Goal: Task Accomplishment & Management: Manage account settings

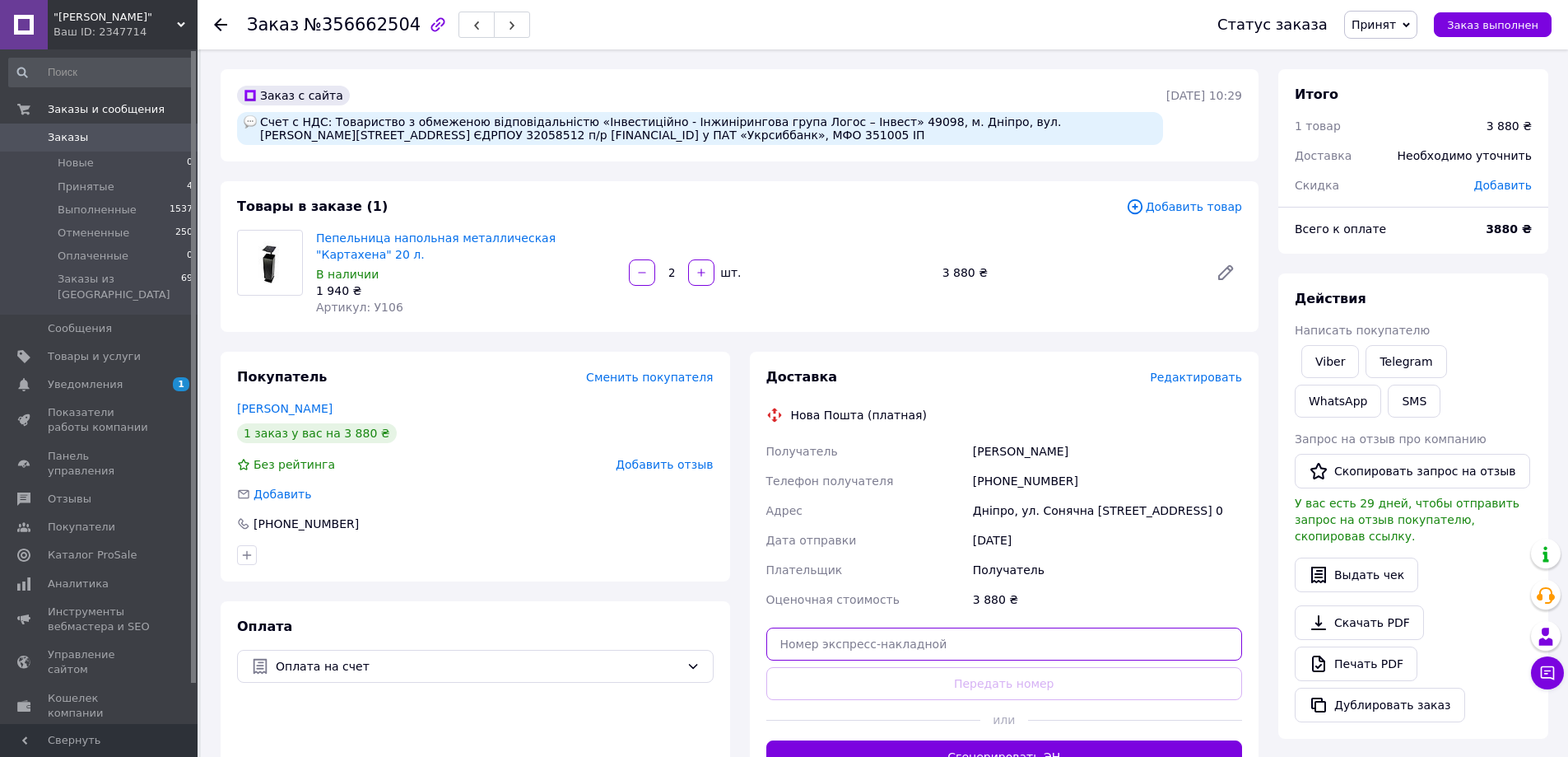
click at [859, 644] on input "text" at bounding box center [1005, 644] width 477 height 33
paste input "20451225211630"
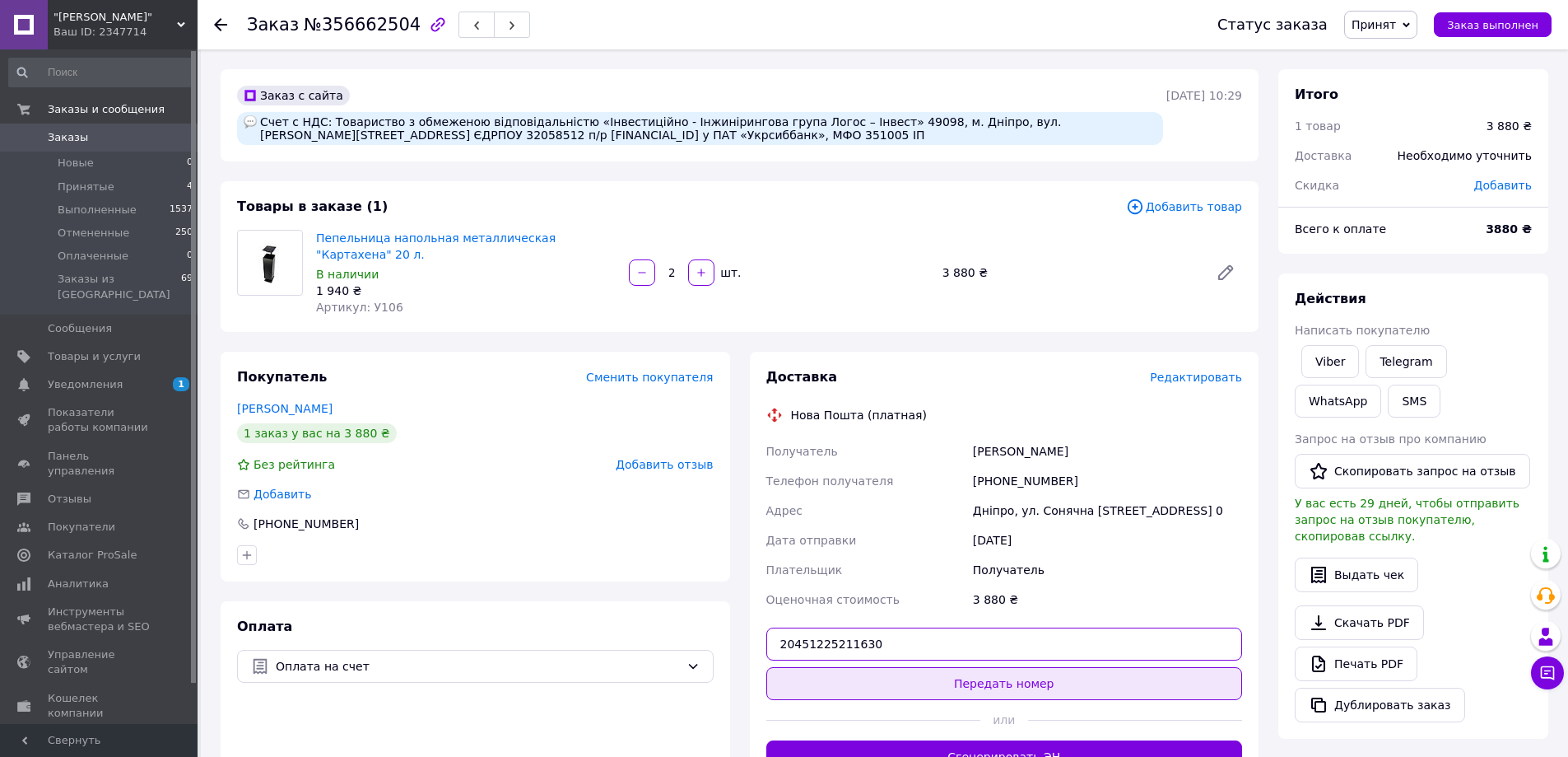
type input "20451225211630"
drag, startPoint x: 999, startPoint y: 677, endPoint x: 1001, endPoint y: 714, distance: 37.1
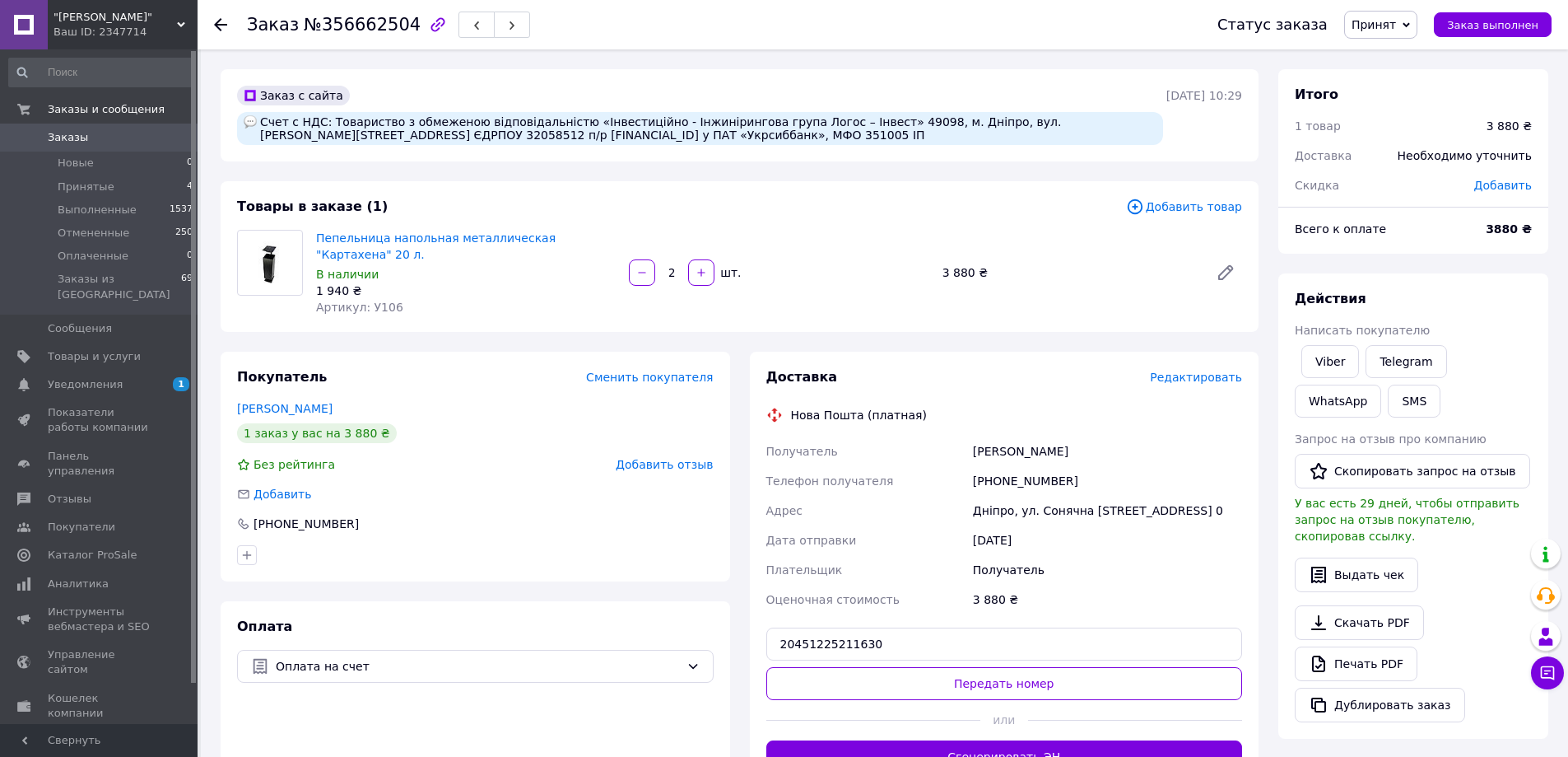
click at [999, 678] on button "Передать номер" at bounding box center [1005, 683] width 477 height 33
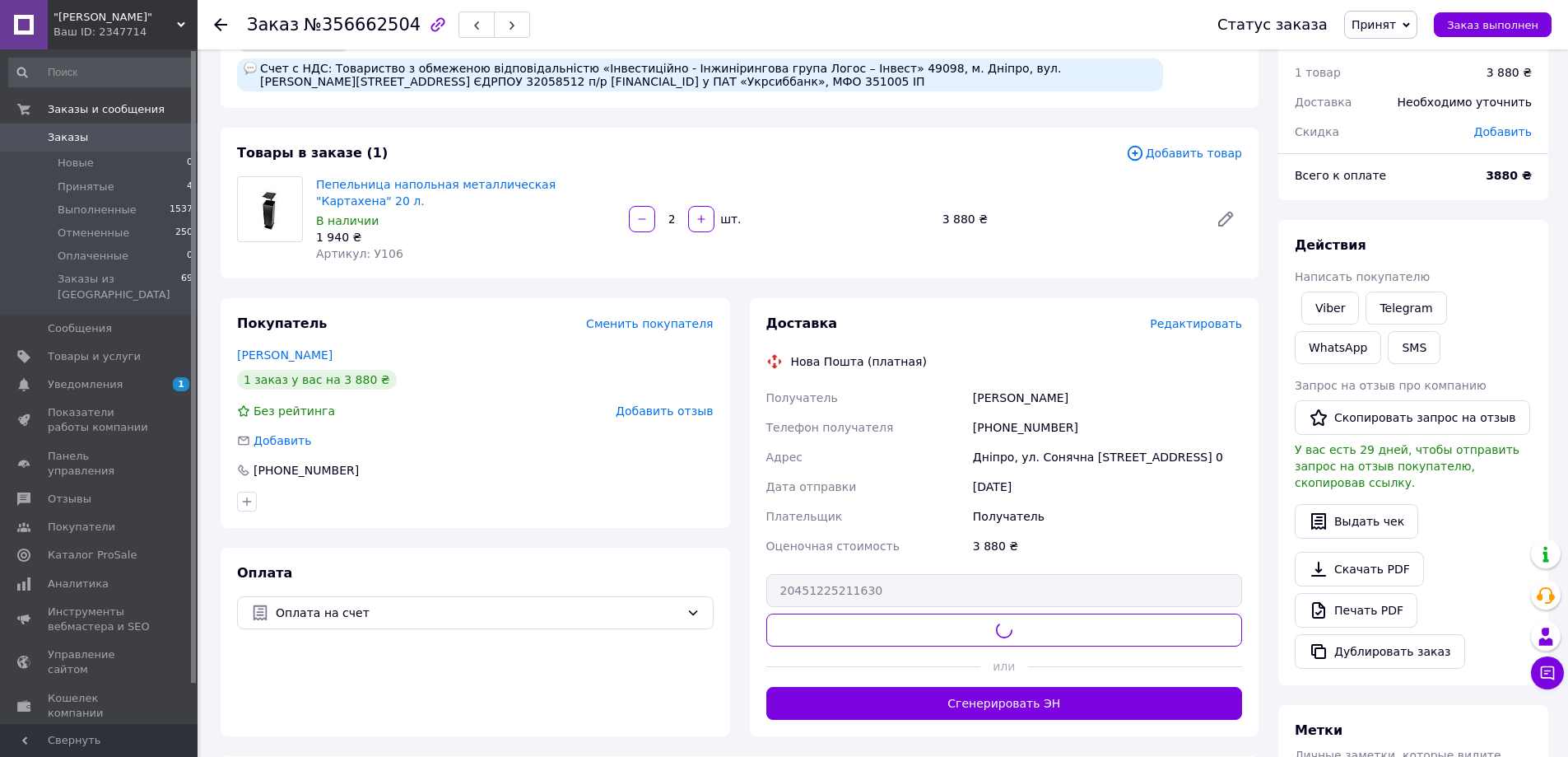
scroll to position [83, 0]
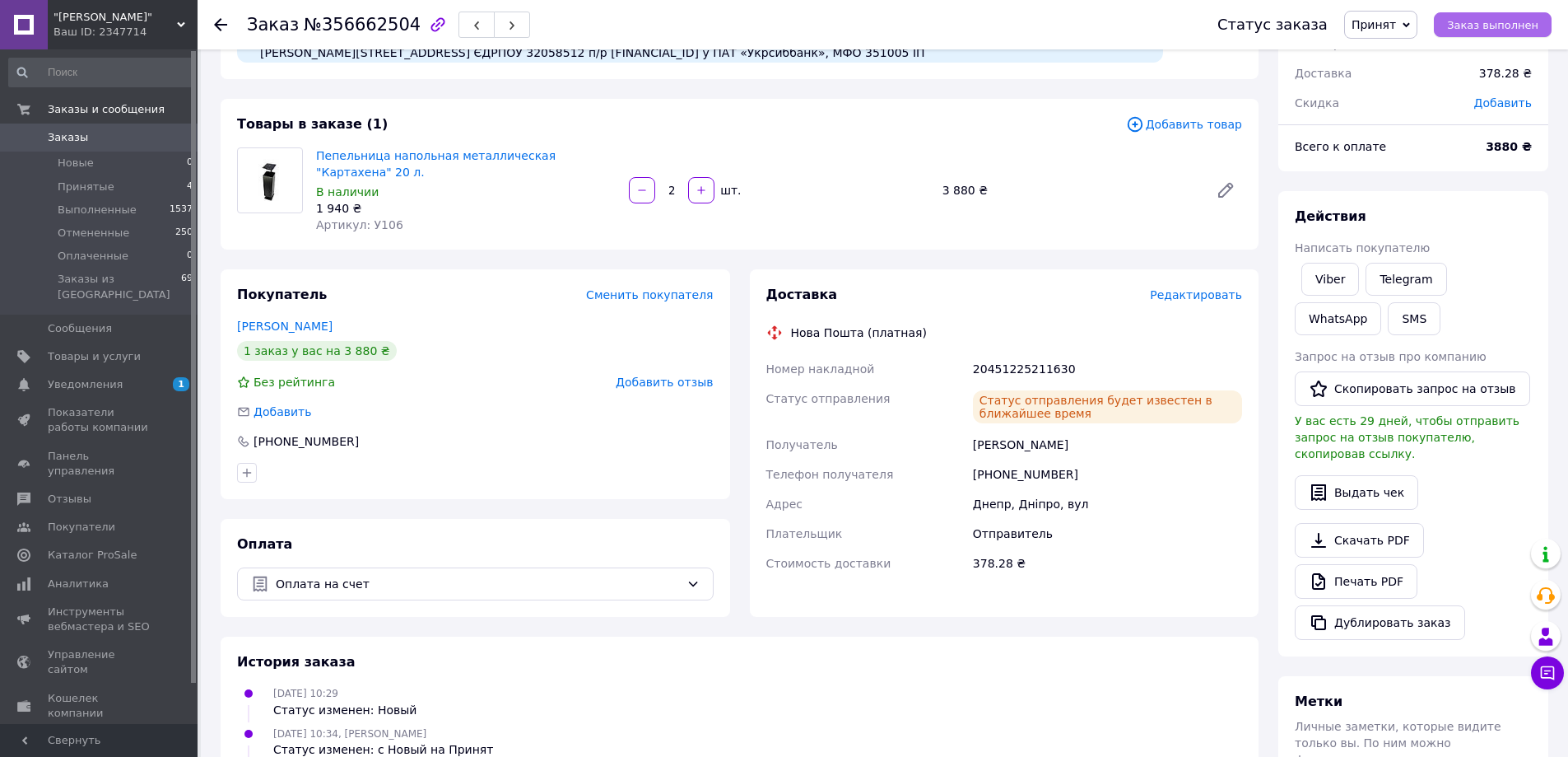
click at [1490, 26] on span "Заказ выполнен" at bounding box center [1493, 25] width 92 height 13
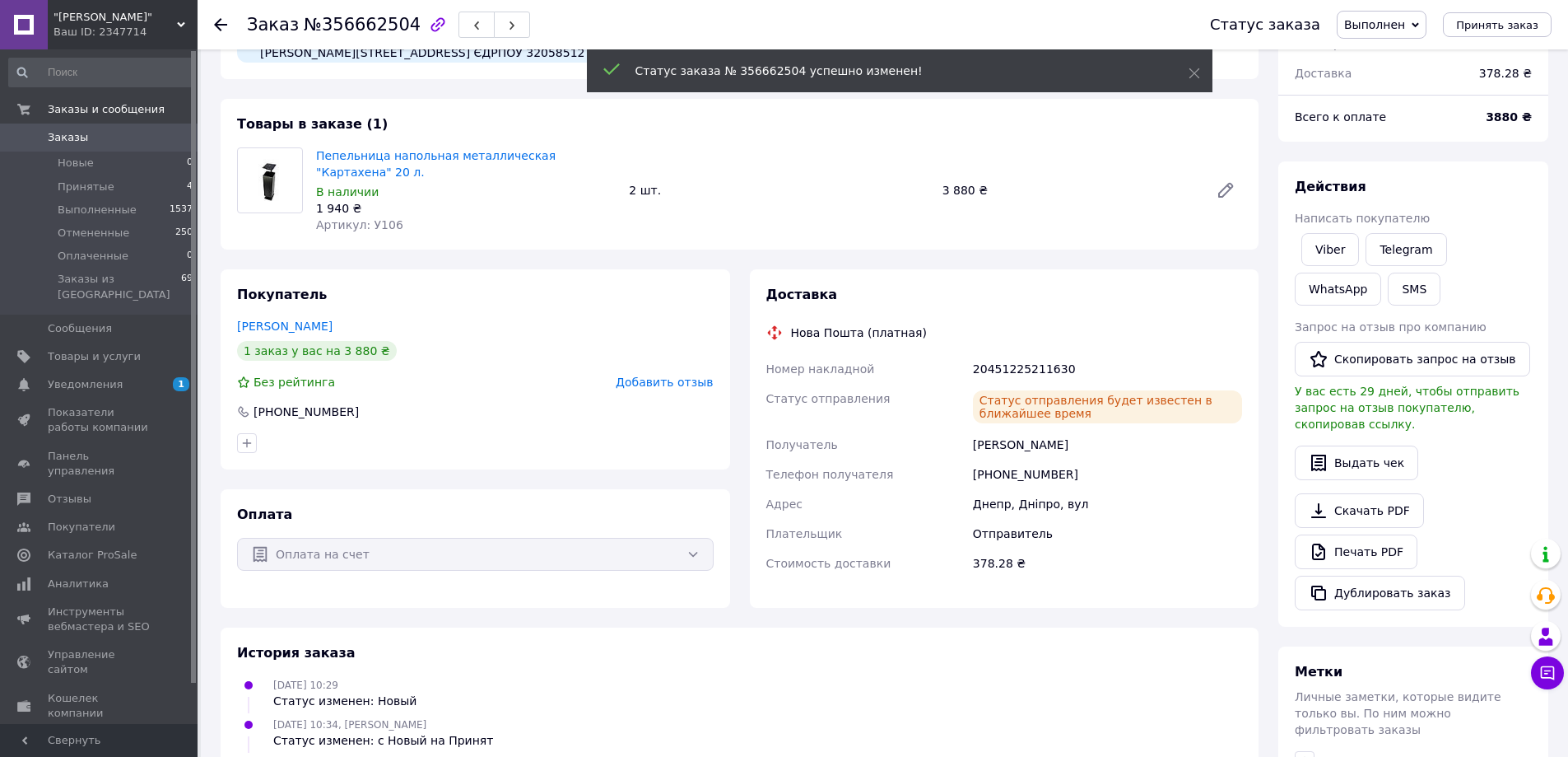
click at [227, 24] on use at bounding box center [220, 24] width 13 height 14
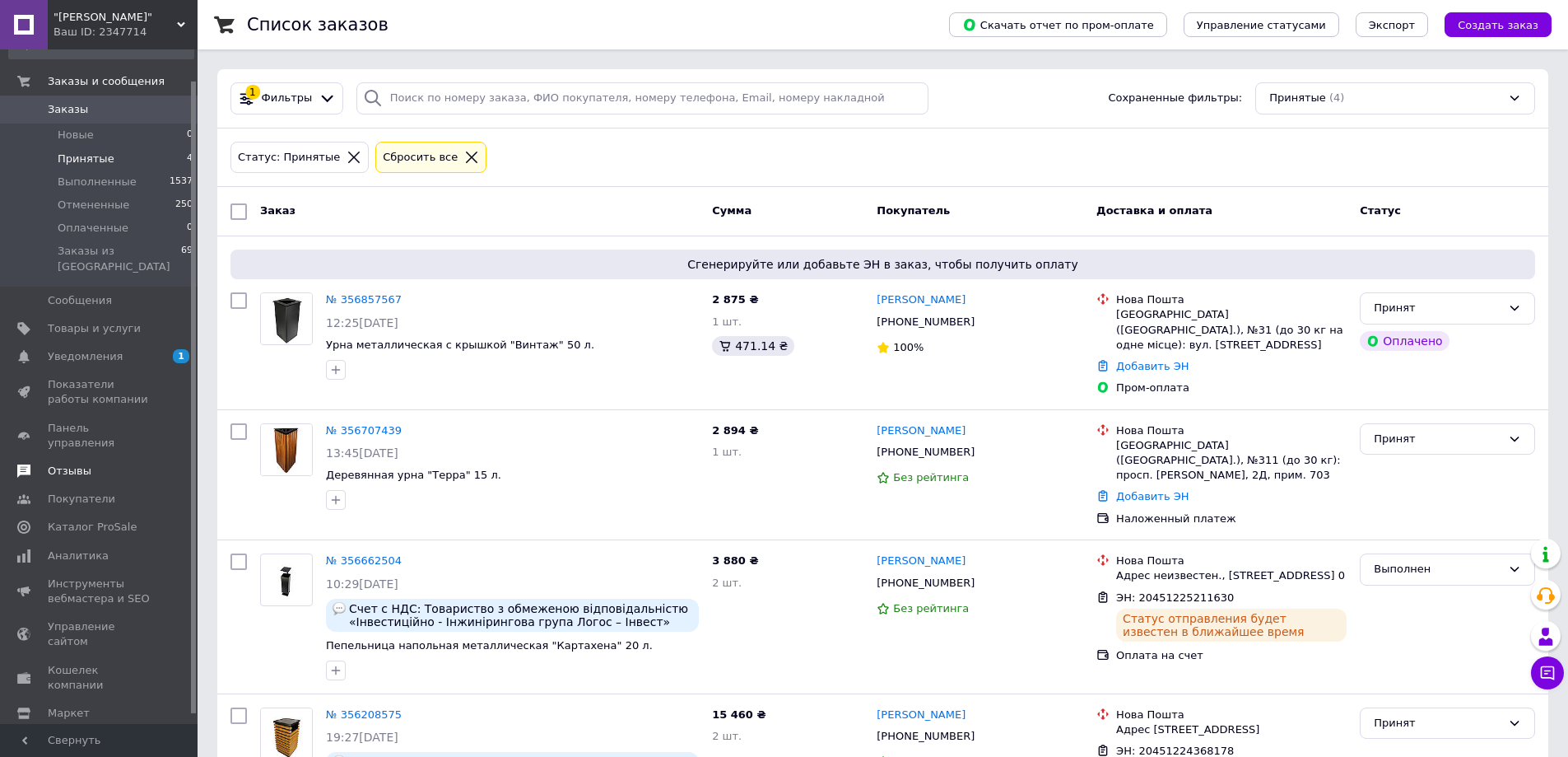
scroll to position [43, 0]
click at [372, 424] on link "№ 356707439" at bounding box center [363, 430] width 76 height 13
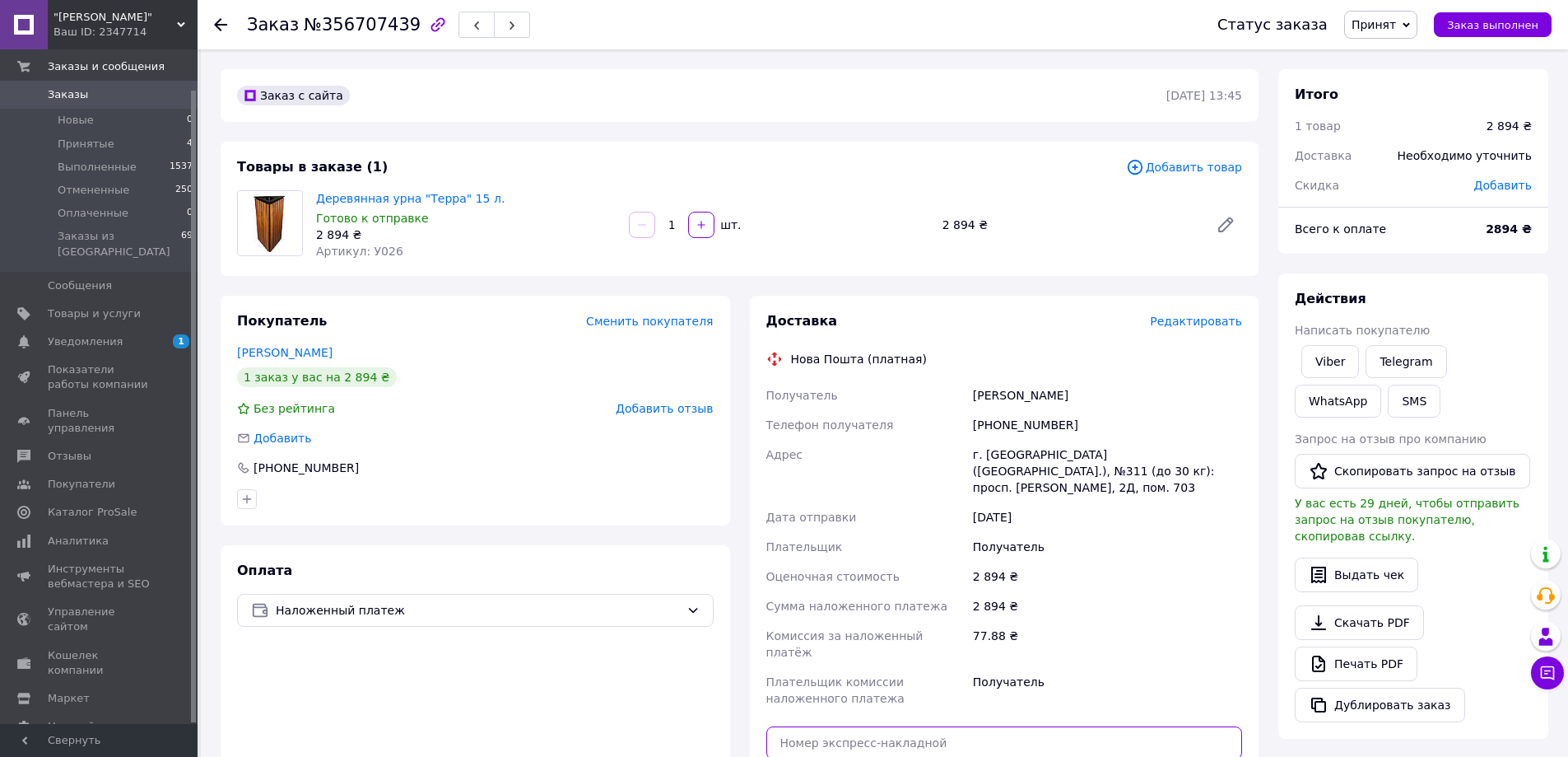
click at [841, 726] on input "text" at bounding box center [1005, 743] width 477 height 33
paste input "20451225246923"
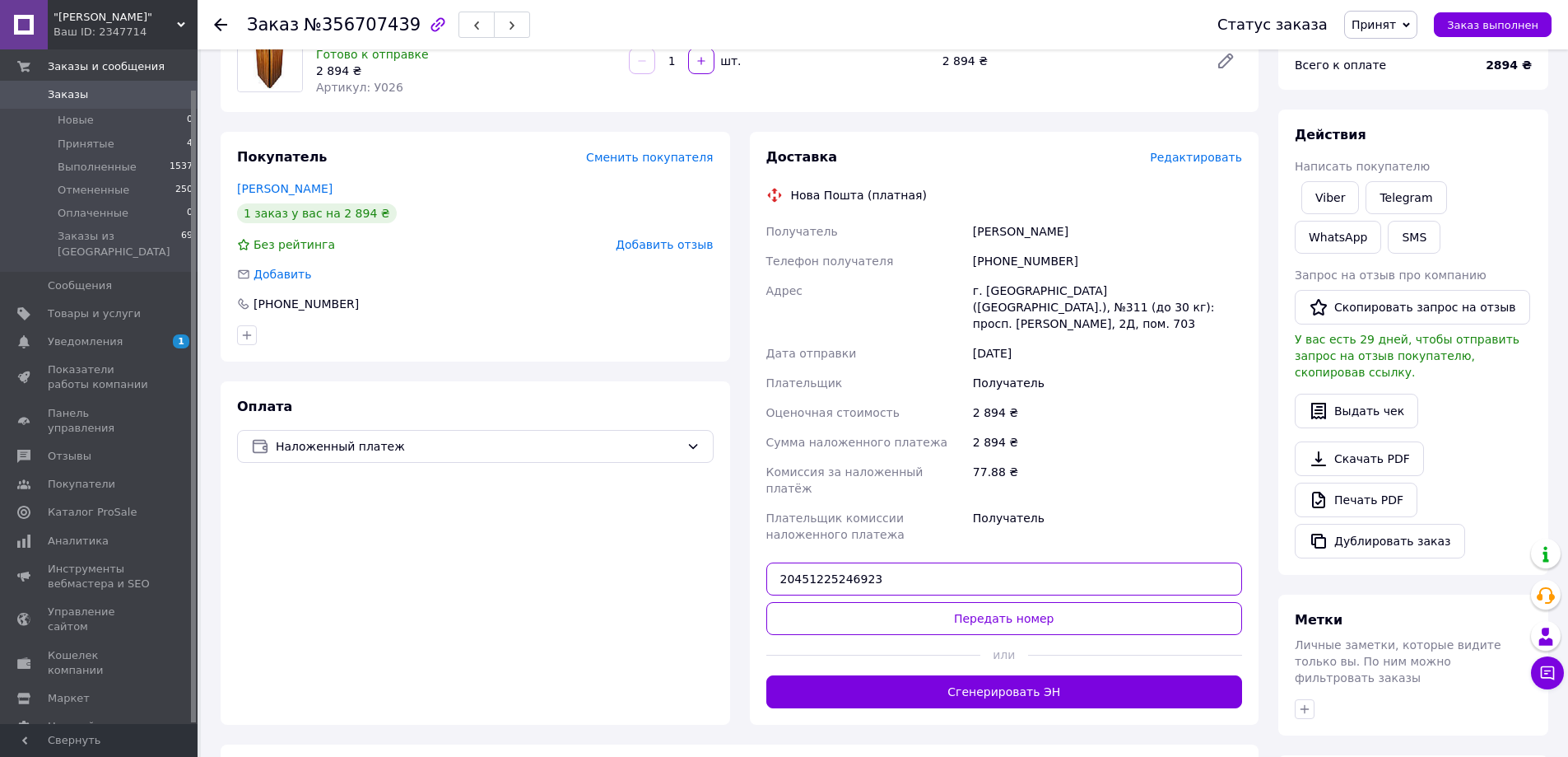
scroll to position [165, 0]
type input "20451225246923"
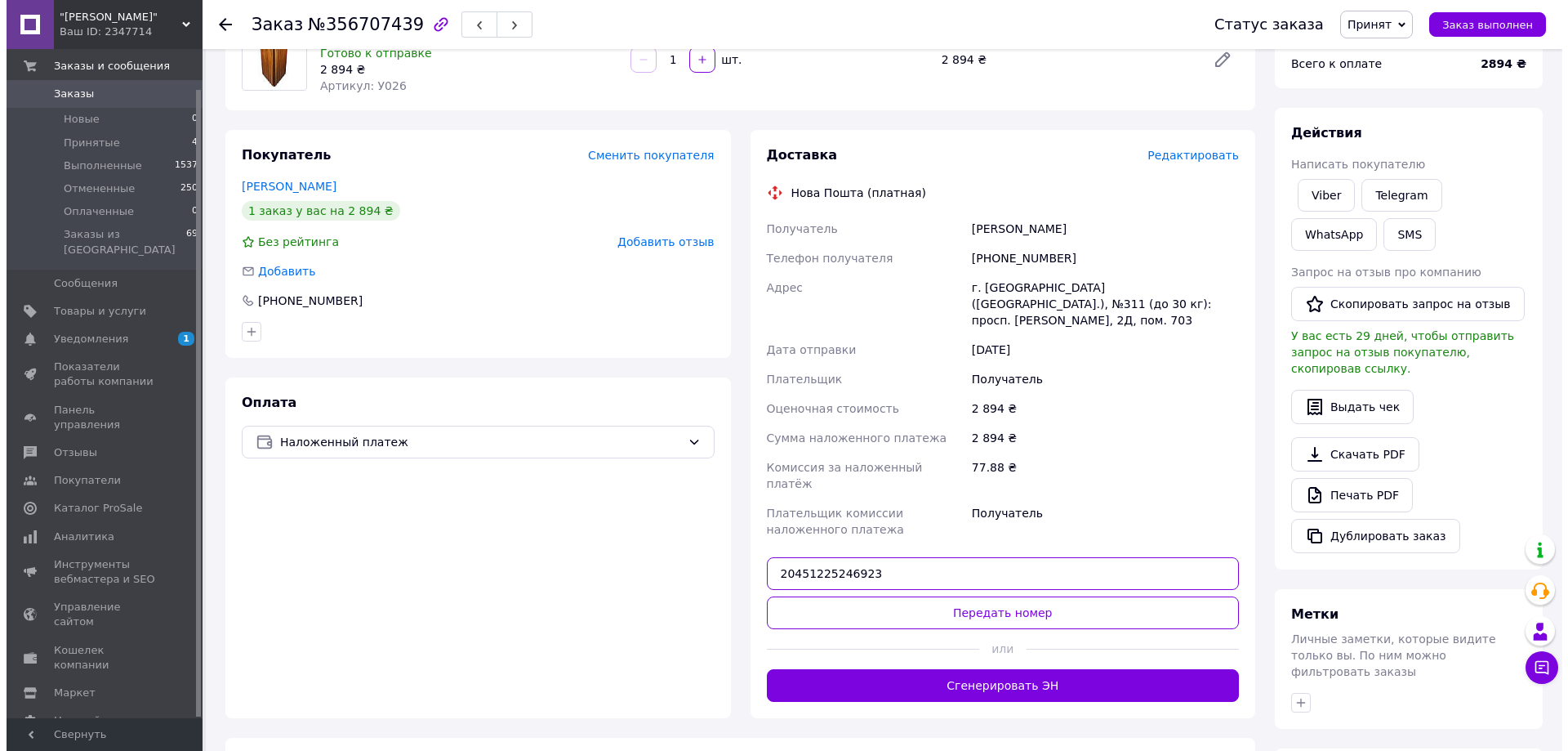
scroll to position [0, 0]
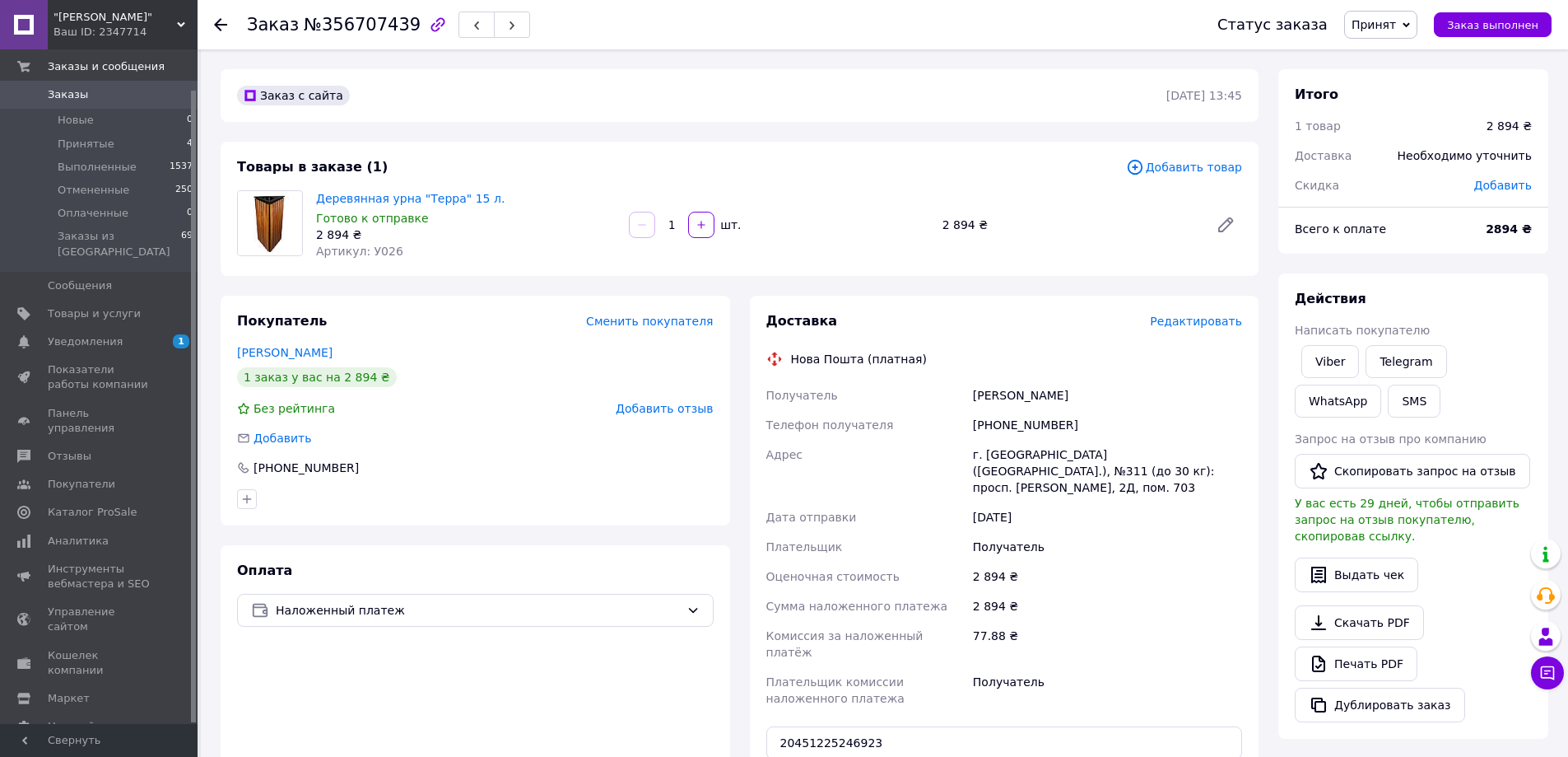
drag, startPoint x: 962, startPoint y: 744, endPoint x: 984, endPoint y: 698, distance: 51.0
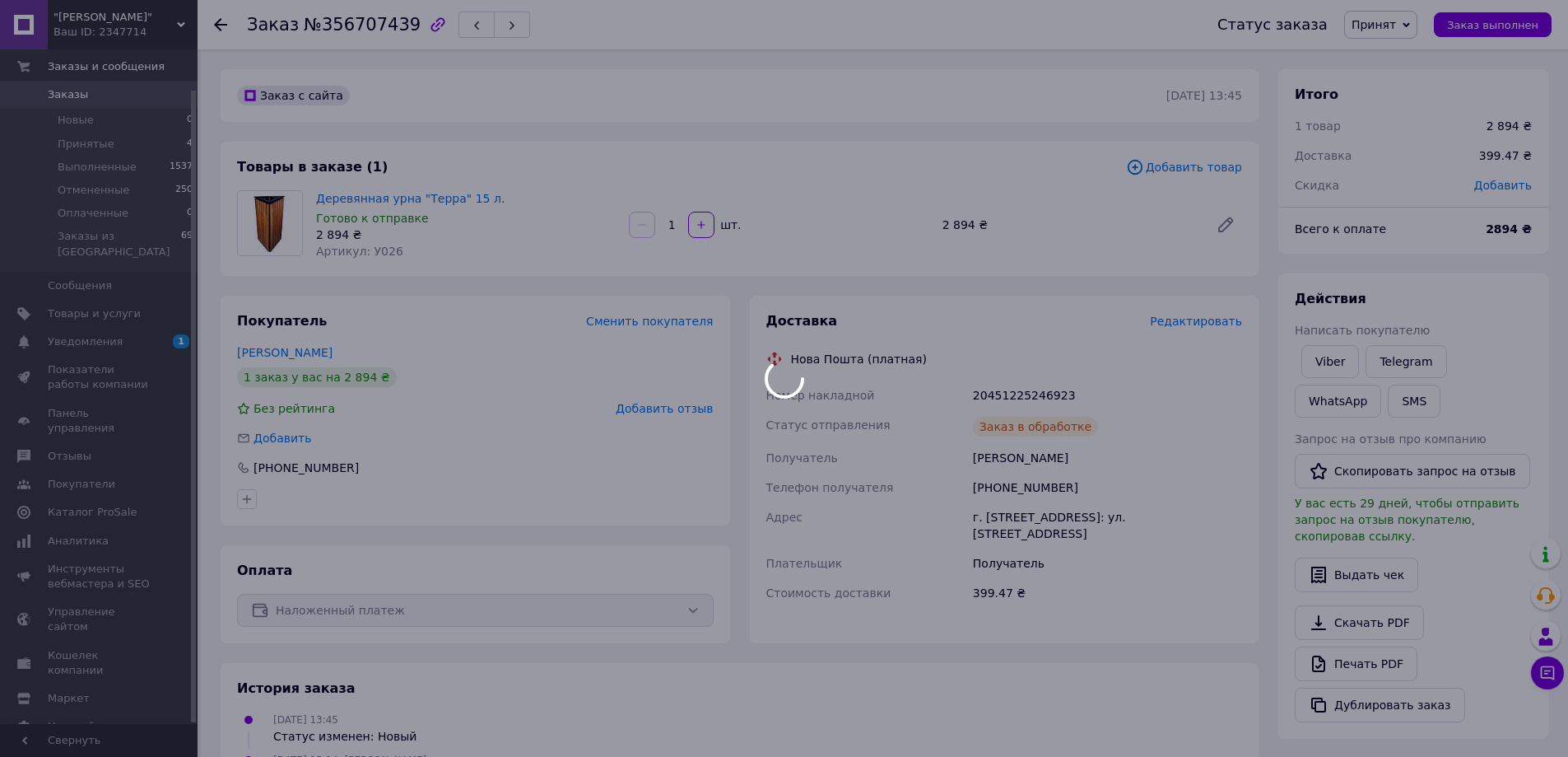
drag, startPoint x: 1495, startPoint y: 29, endPoint x: 1111, endPoint y: 53, distance: 384.7
click at [1495, 28] on body ""Артель Мастеров" Ваш ID: 2347714 Сайт "Артель Мастеров" Кабинет покупателя Про…" at bounding box center [784, 579] width 1568 height 1158
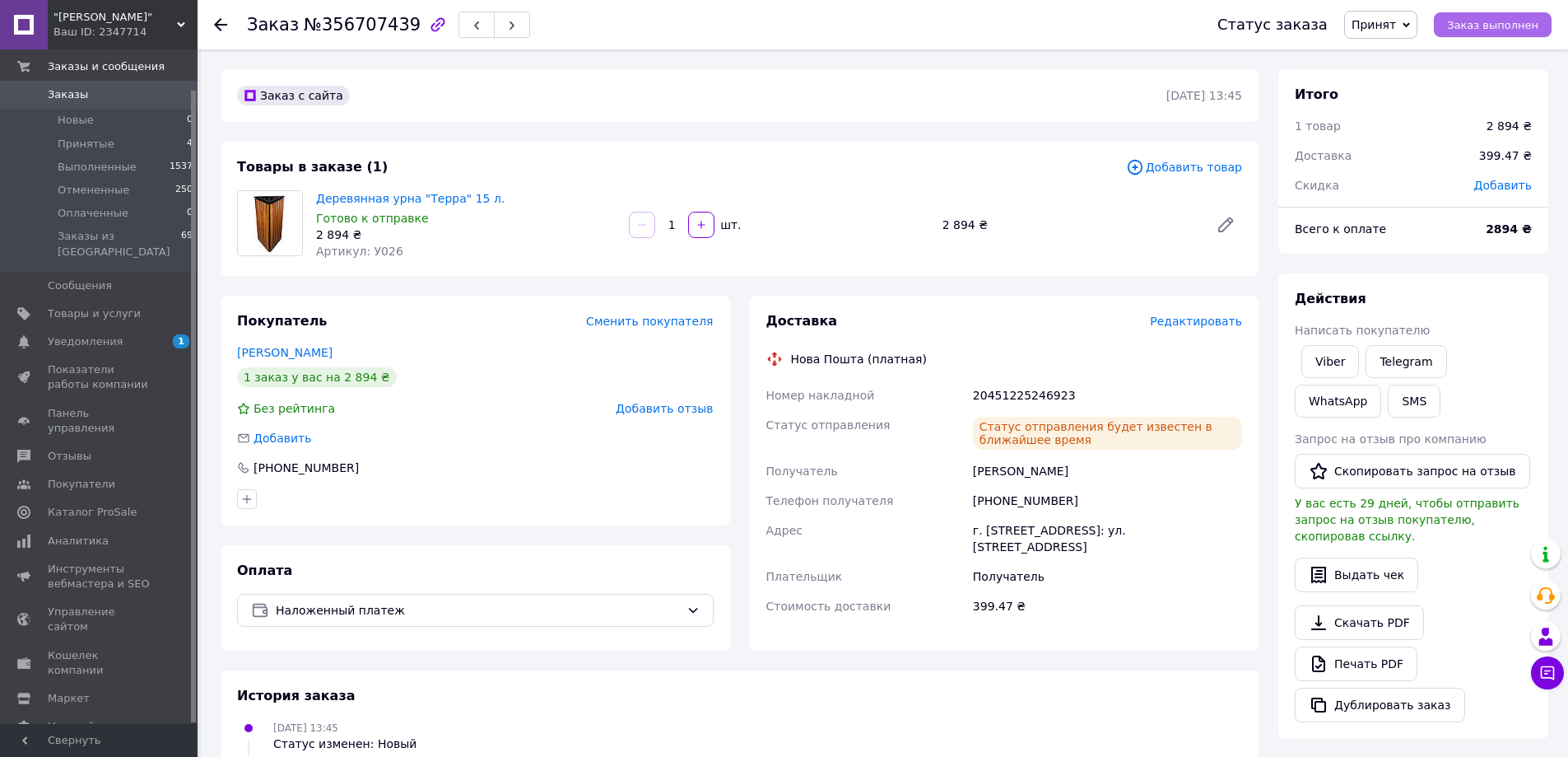
click at [1492, 19] on span "Заказ выполнен" at bounding box center [1493, 25] width 92 height 13
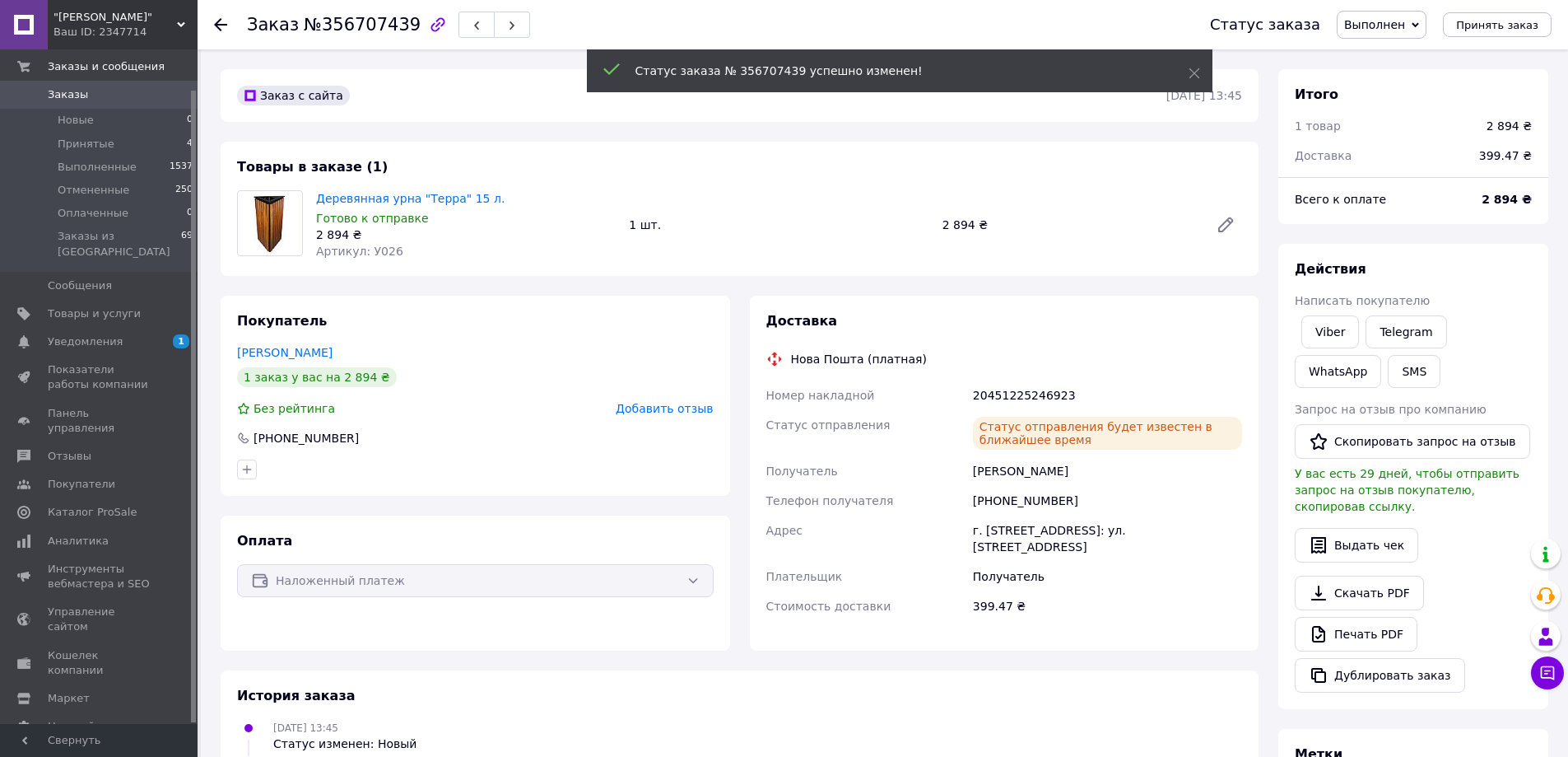
click at [219, 24] on icon at bounding box center [220, 24] width 13 height 14
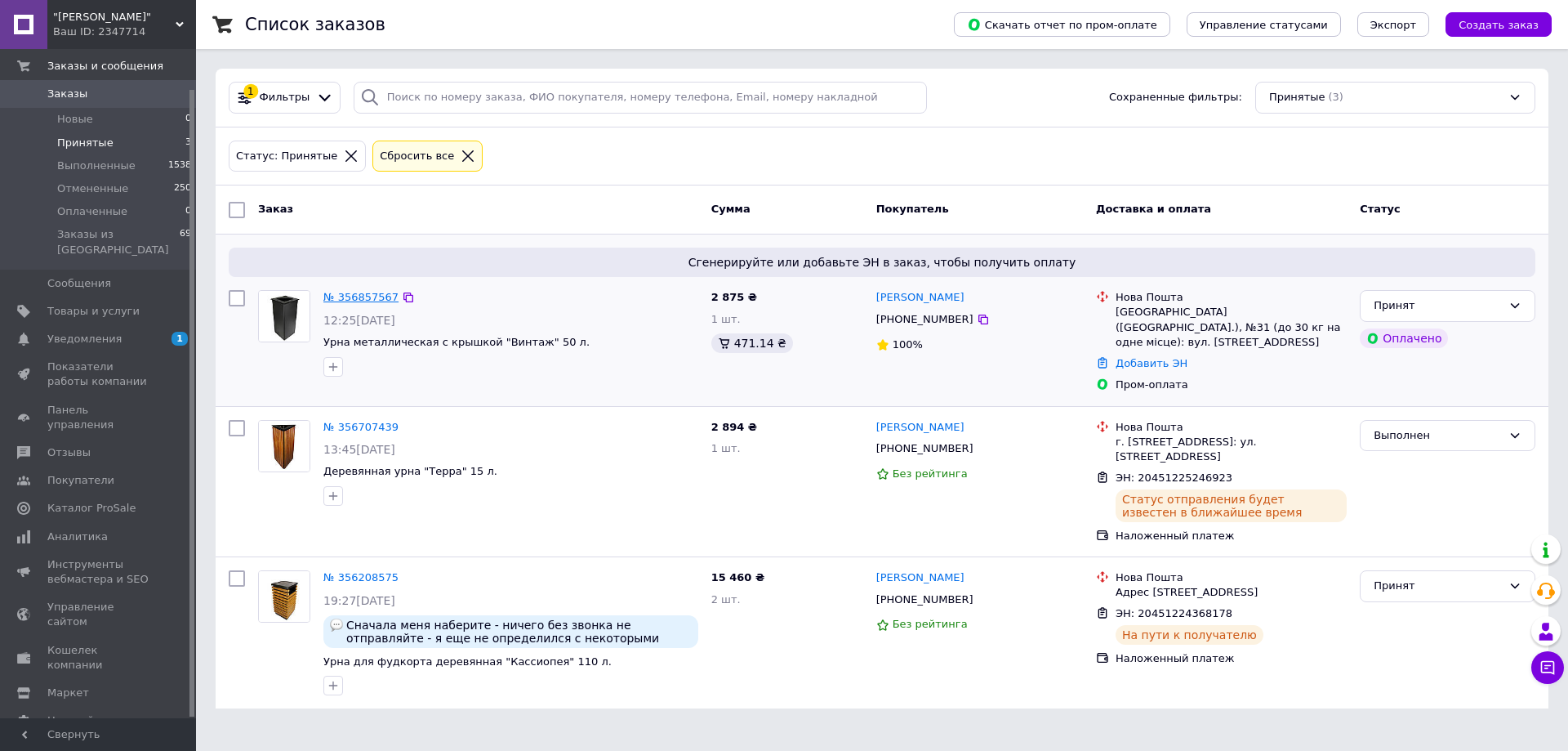
click at [360, 299] on link "№ 356857567" at bounding box center [361, 297] width 75 height 13
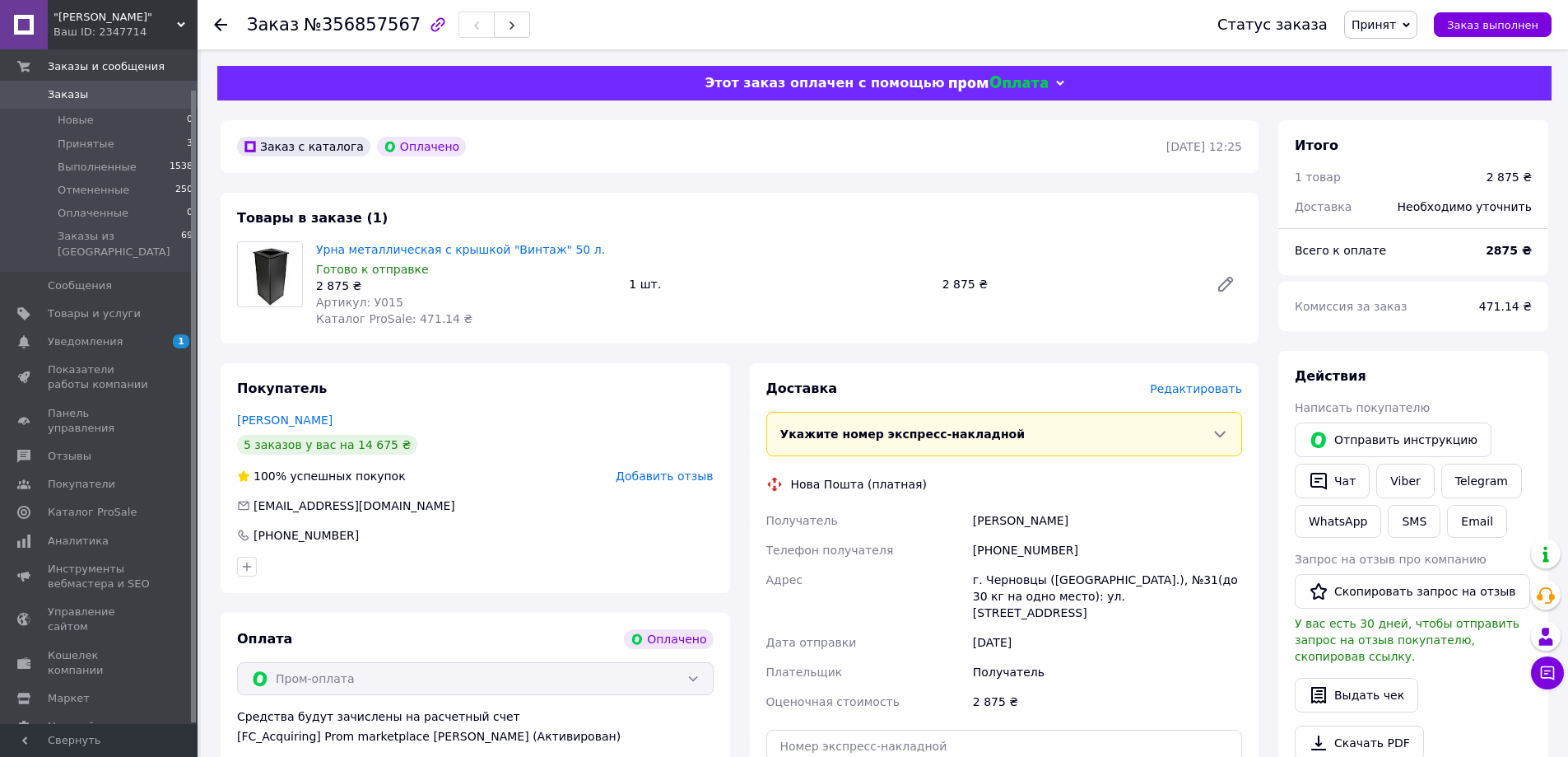
click at [220, 23] on icon at bounding box center [220, 24] width 13 height 14
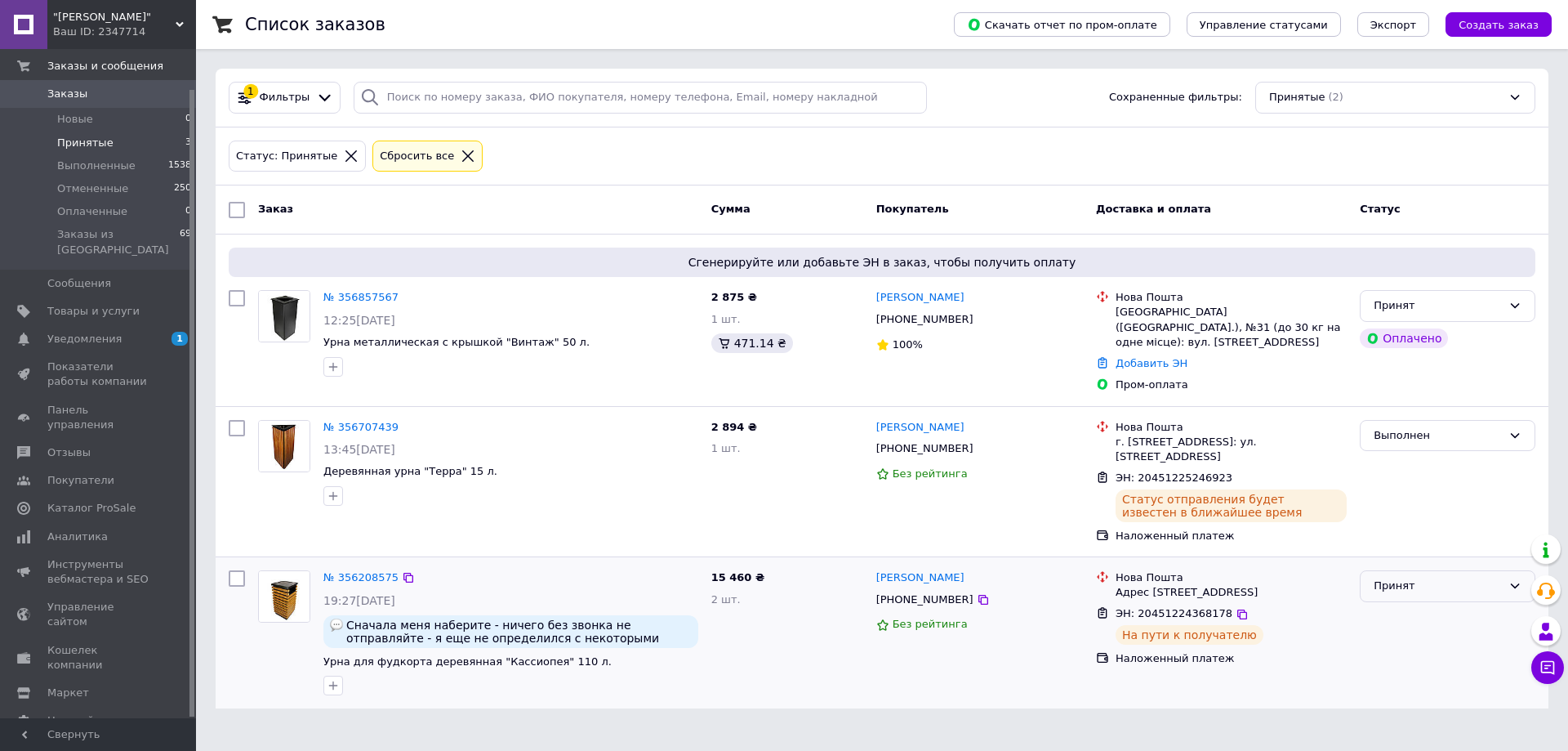
click at [1515, 583] on icon at bounding box center [1515, 585] width 9 height 4
click at [351, 572] on link "№ 356208575" at bounding box center [361, 578] width 75 height 13
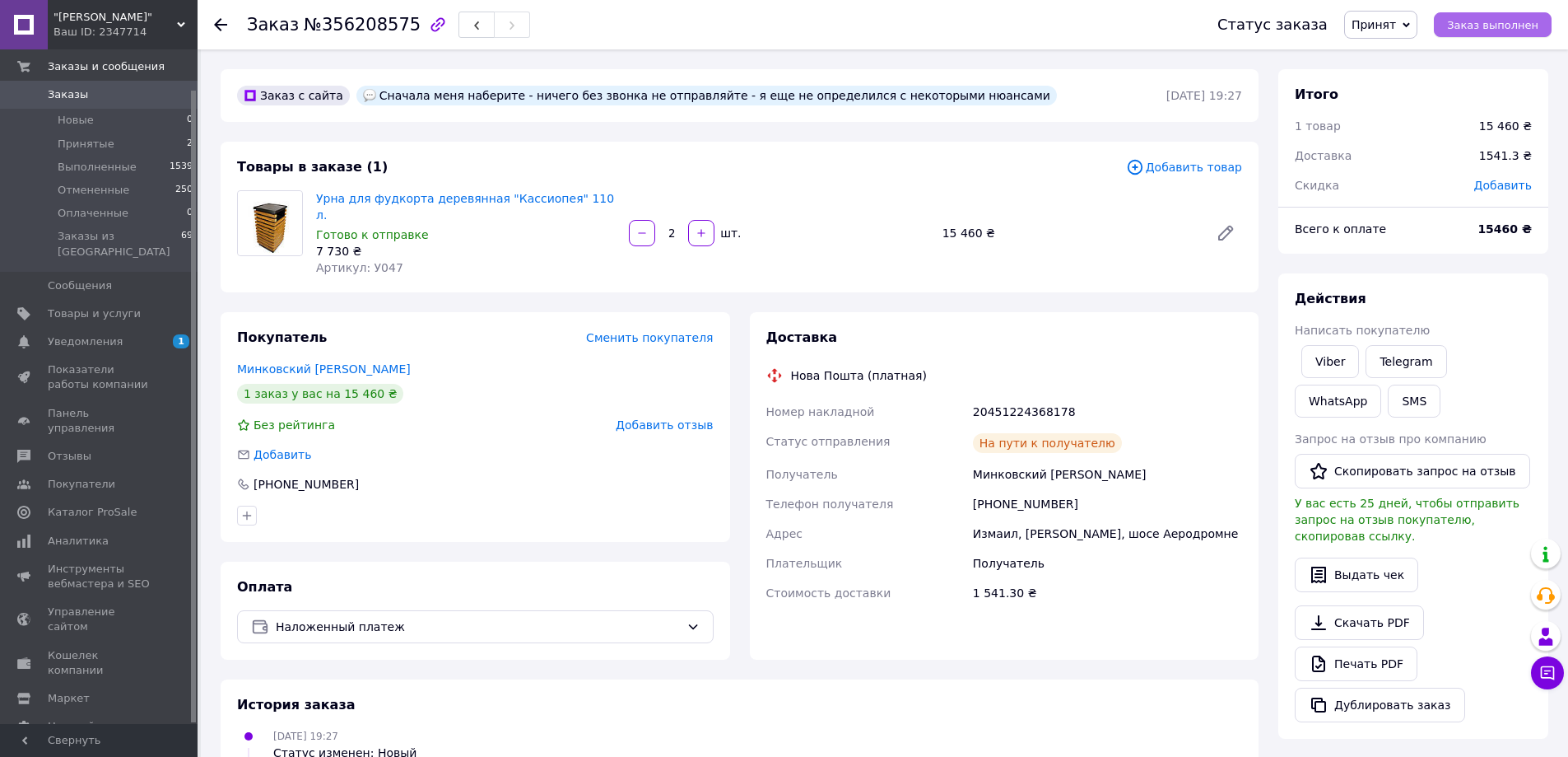
click at [1495, 27] on span "Заказ выполнен" at bounding box center [1493, 25] width 92 height 13
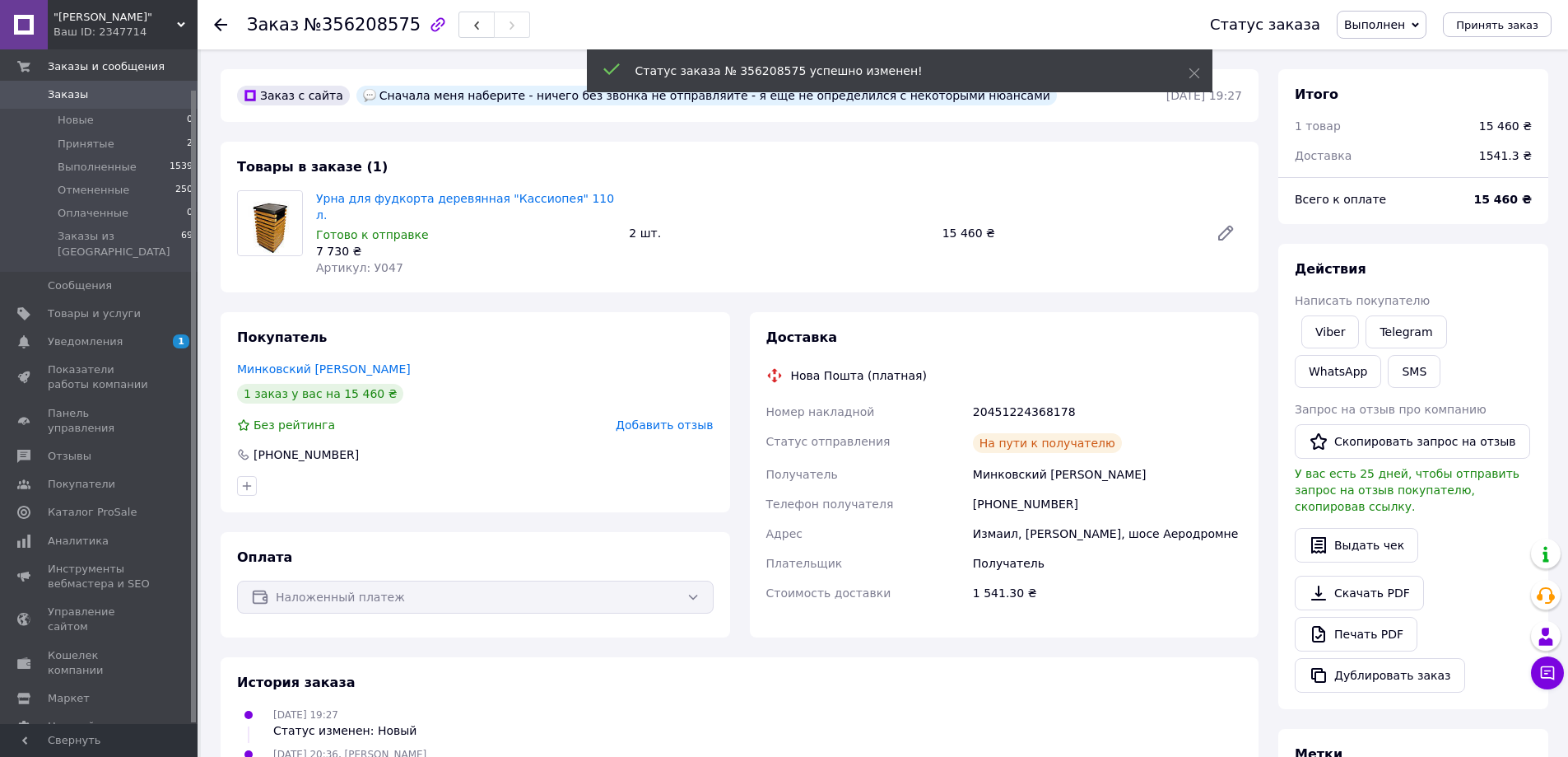
click at [226, 25] on use at bounding box center [220, 24] width 13 height 14
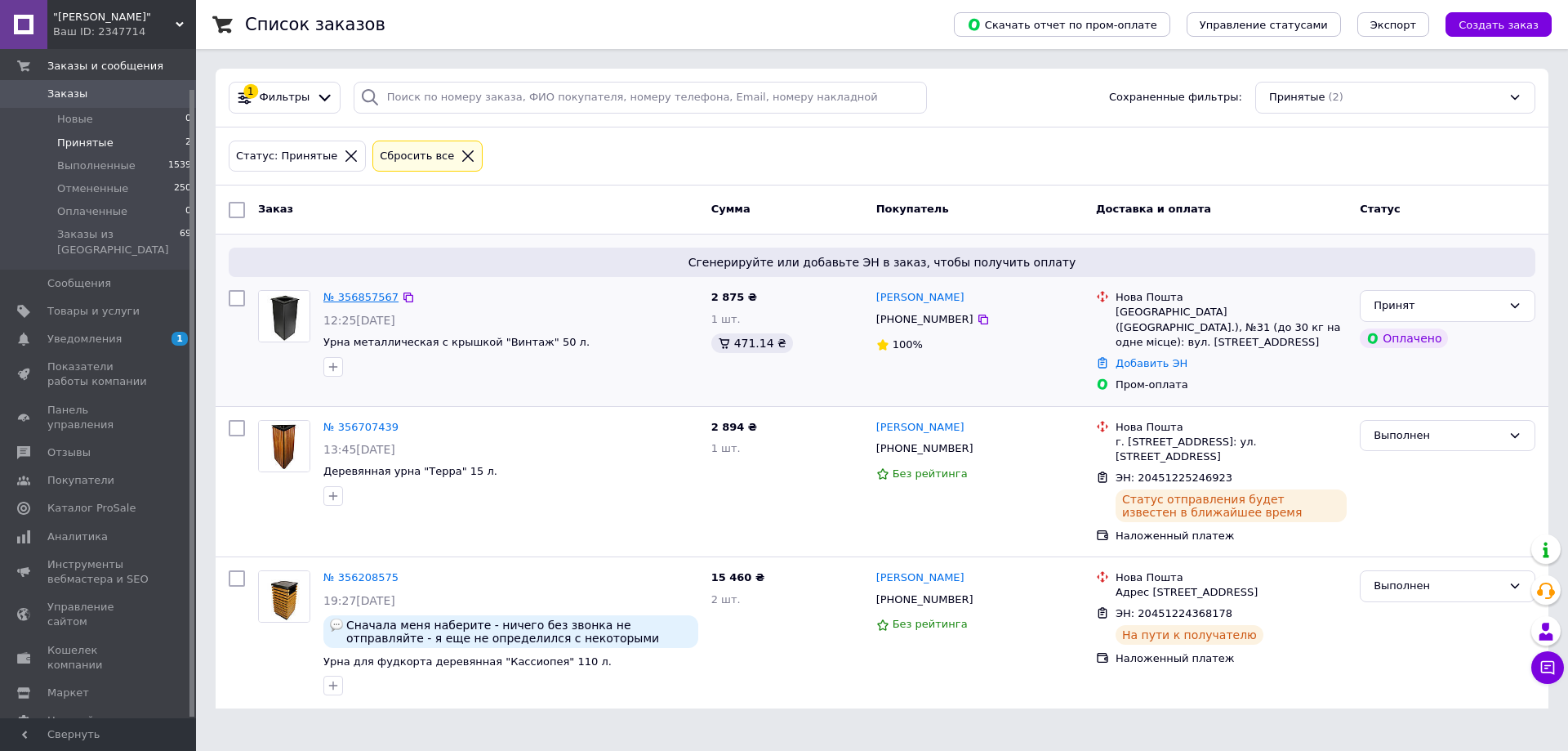
click at [362, 302] on link "№ 356857567" at bounding box center [361, 297] width 75 height 13
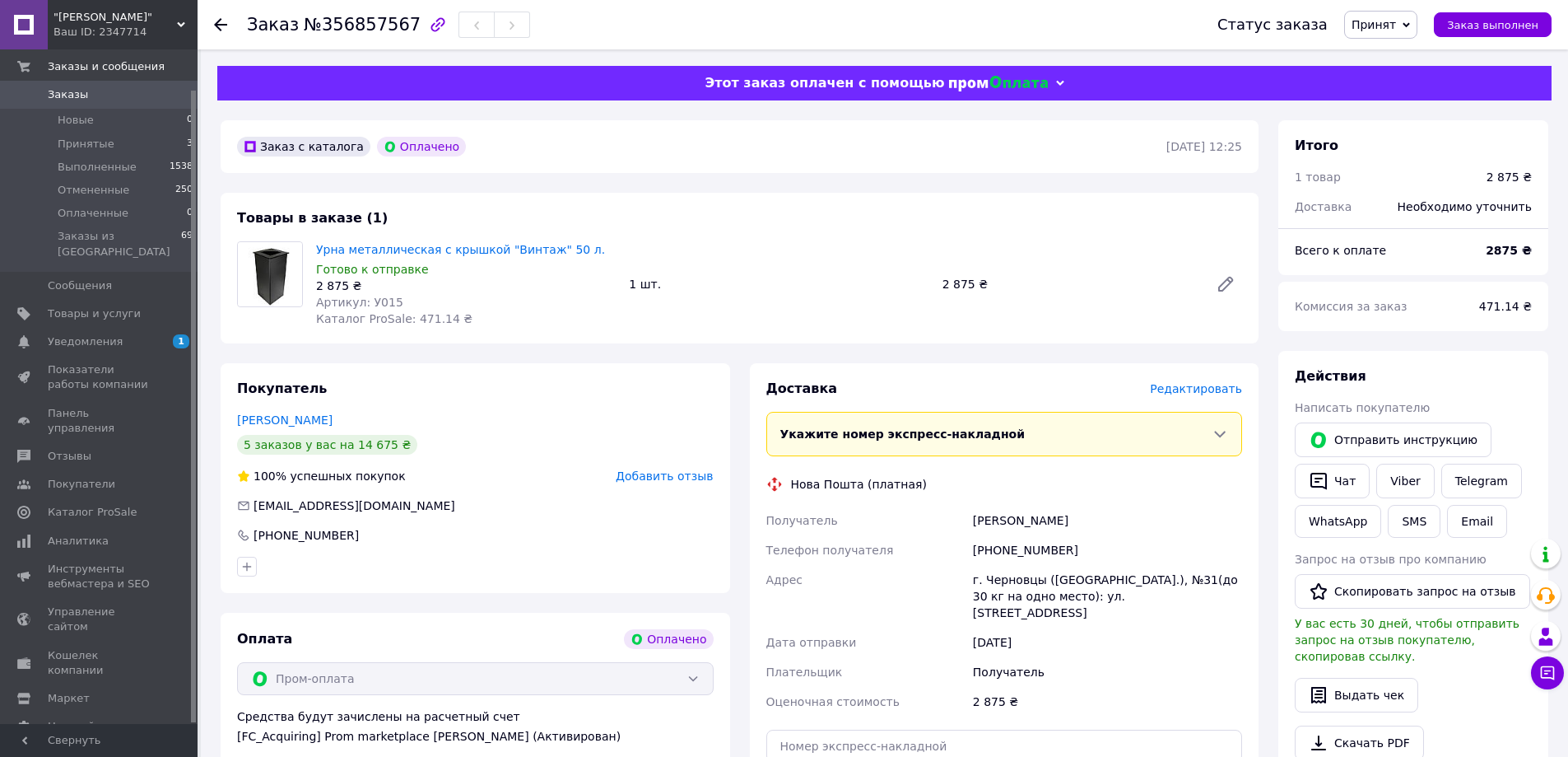
drag, startPoint x: 1084, startPoint y: 519, endPoint x: 949, endPoint y: 532, distance: 135.6
click at [949, 531] on div "Получатель [PERSON_NAME] Телефон получателя [PHONE_NUMBER] Адрес г. Черновцы ([…" at bounding box center [1004, 611] width 483 height 211
copy div "Получатель [PERSON_NAME]"
click at [73, 335] on span "Уведомления" at bounding box center [85, 342] width 75 height 14
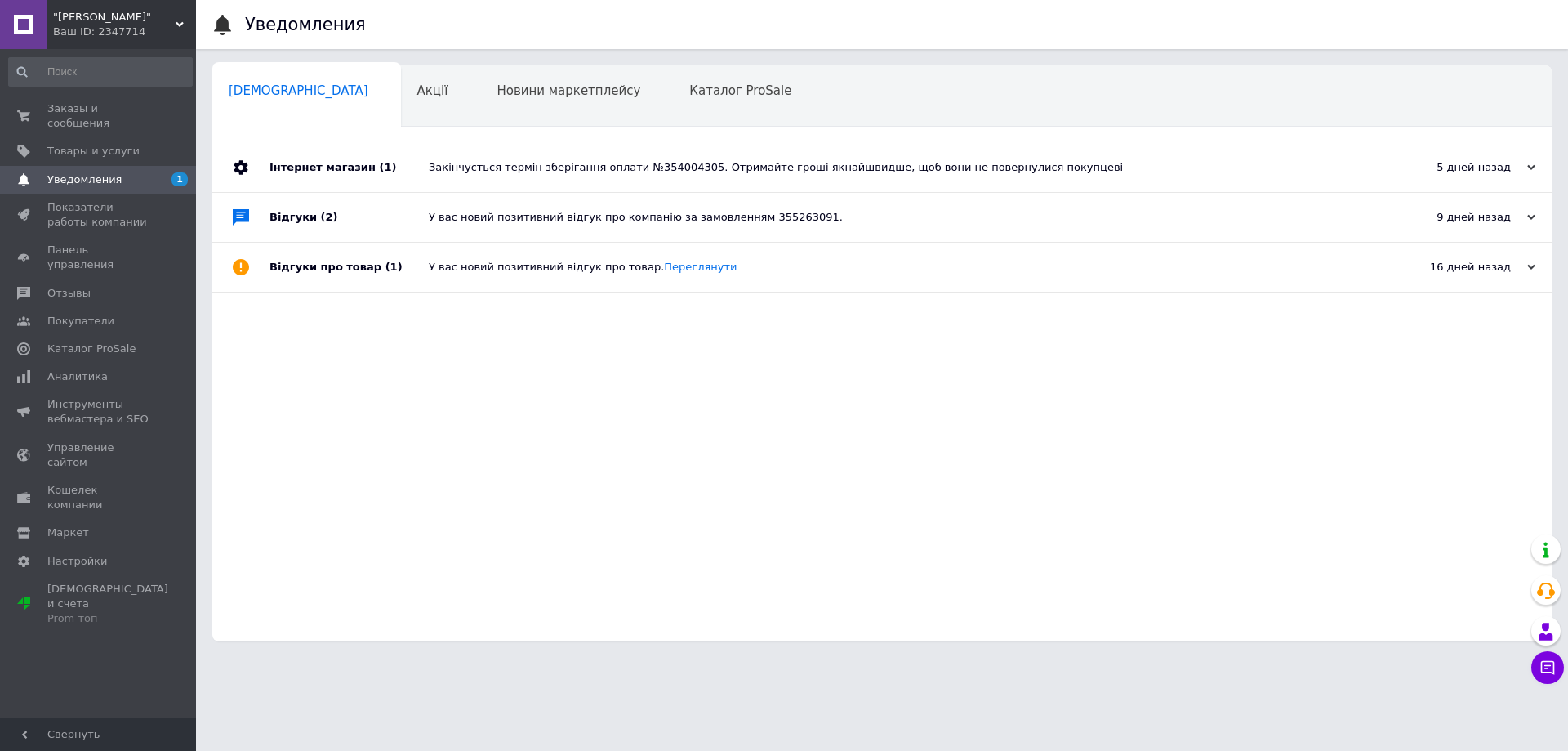
click at [497, 465] on div "Інтернет магазин (1) Закінчується термін зберігання оплати №354004305. Отримайт…" at bounding box center [882, 392] width 1340 height 498
click at [103, 109] on span "Заказы и сообщения" at bounding box center [99, 115] width 104 height 29
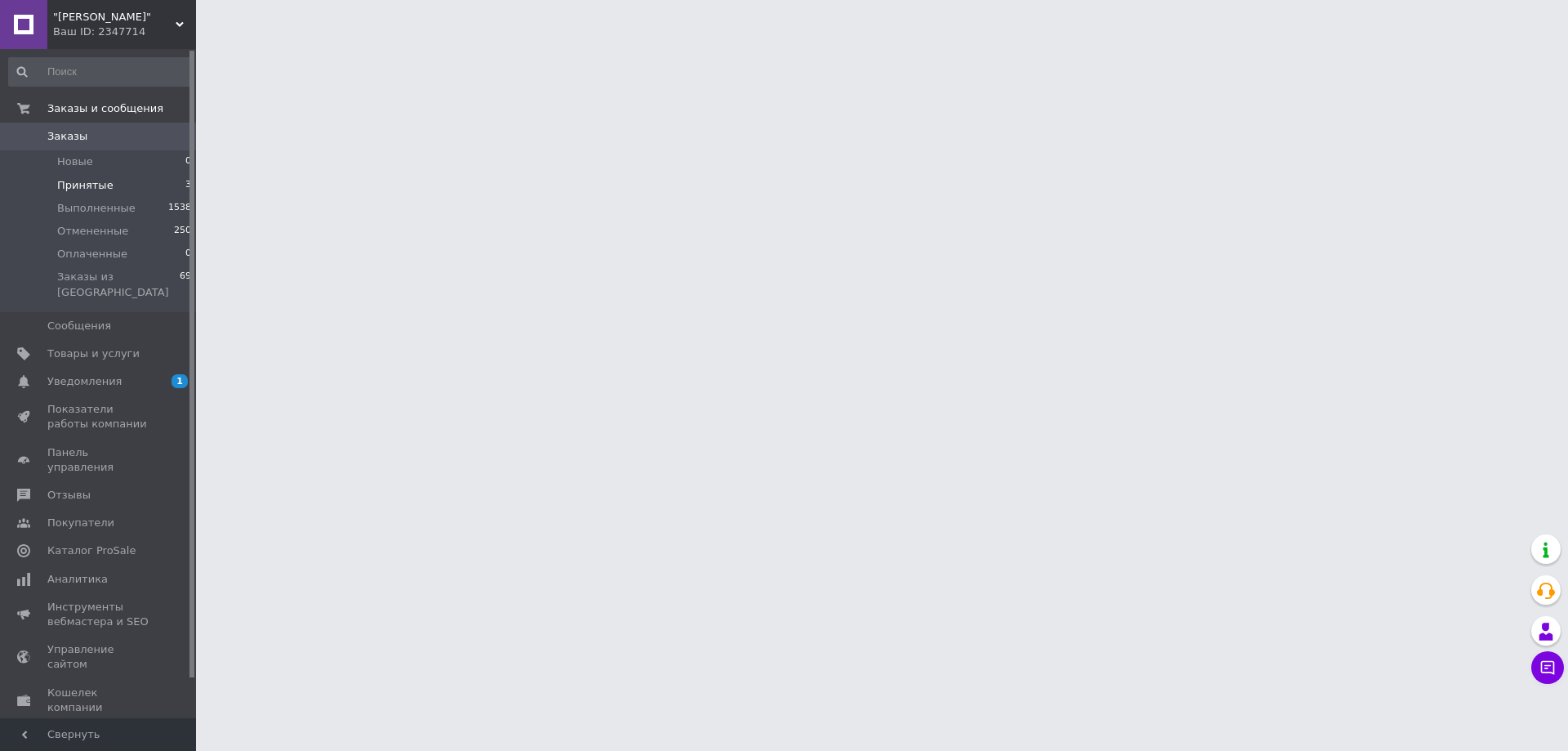
click at [96, 183] on span "Принятые" at bounding box center [85, 185] width 56 height 14
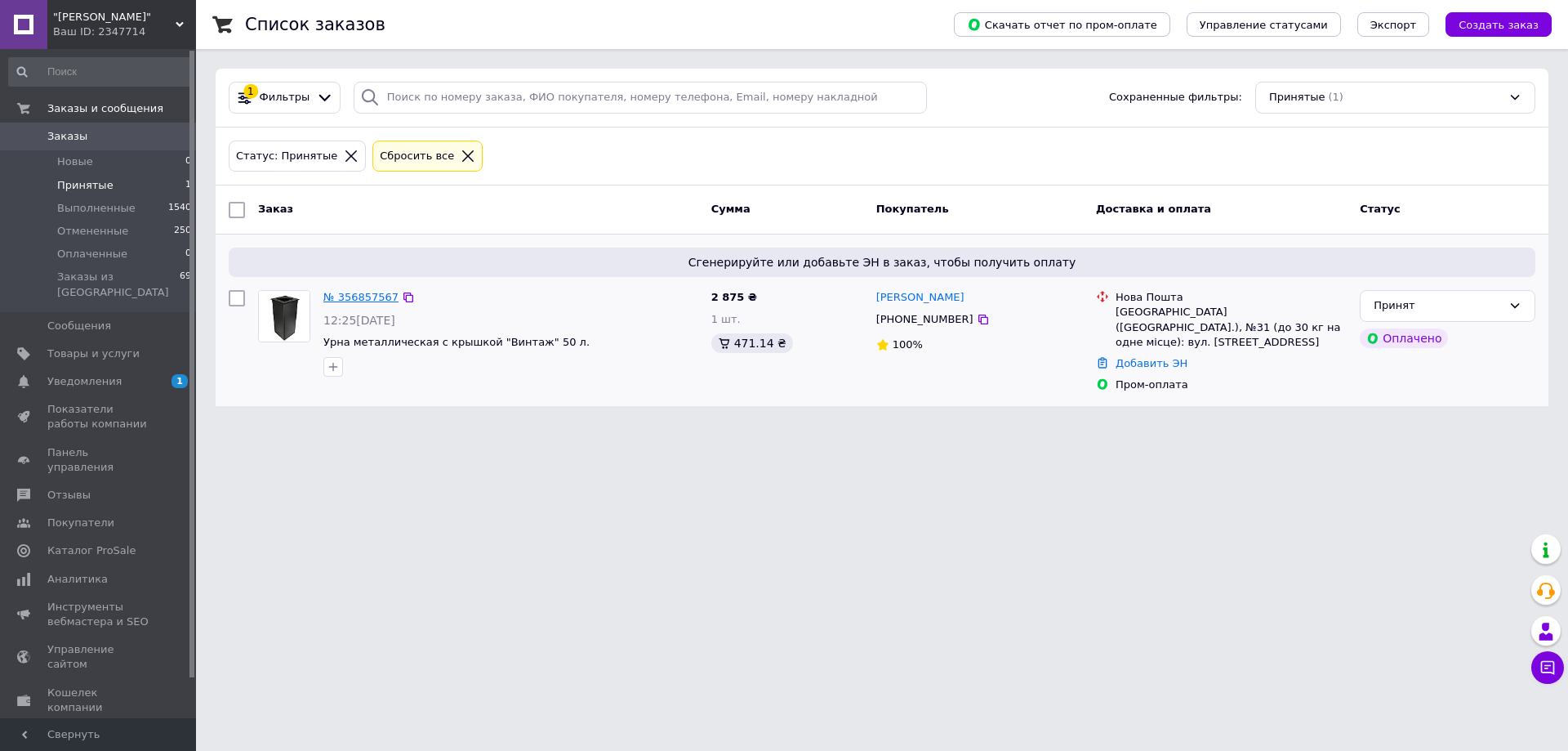
click at [348, 296] on link "№ 356857567" at bounding box center [361, 297] width 75 height 13
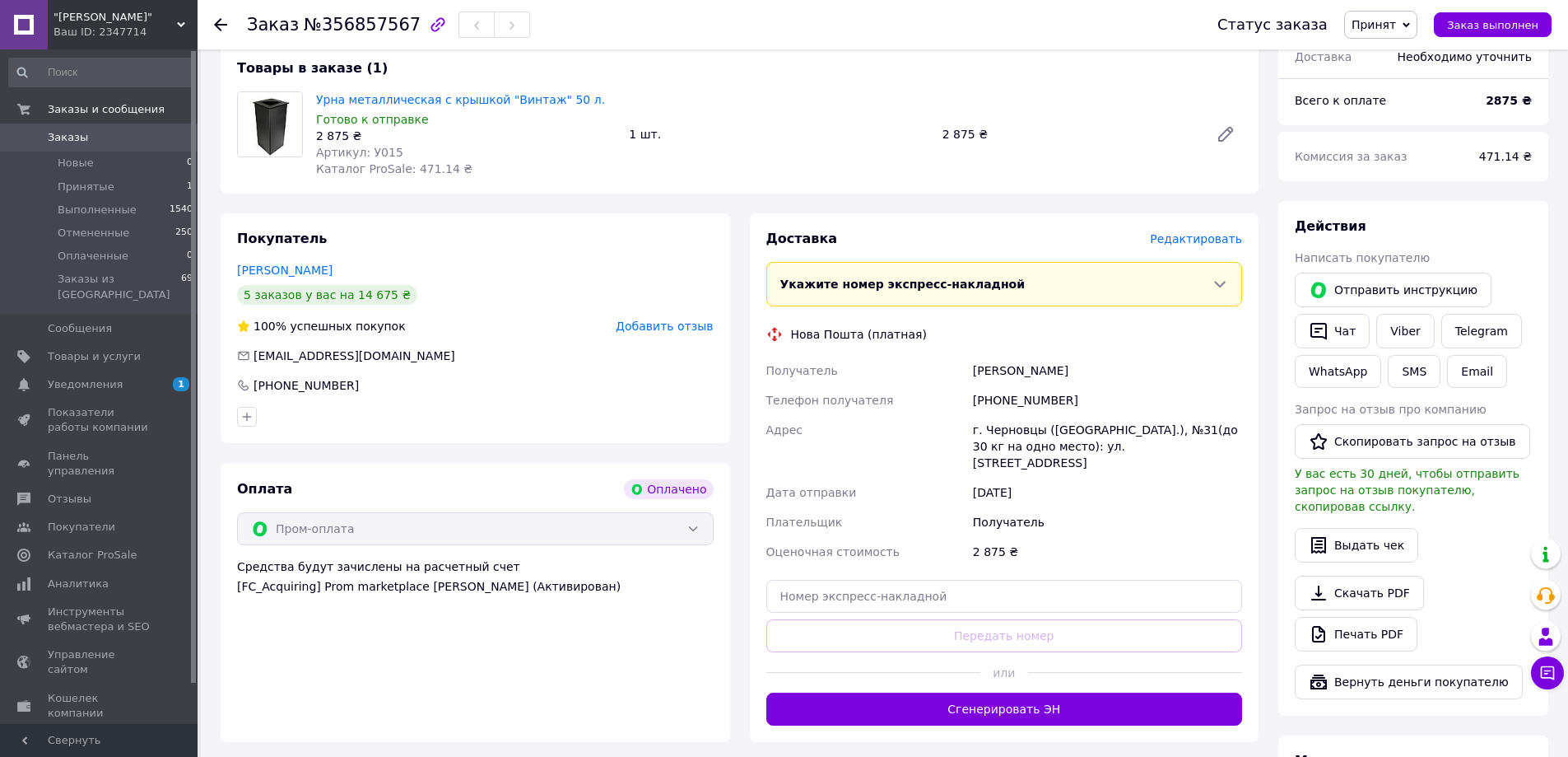
scroll to position [165, 0]
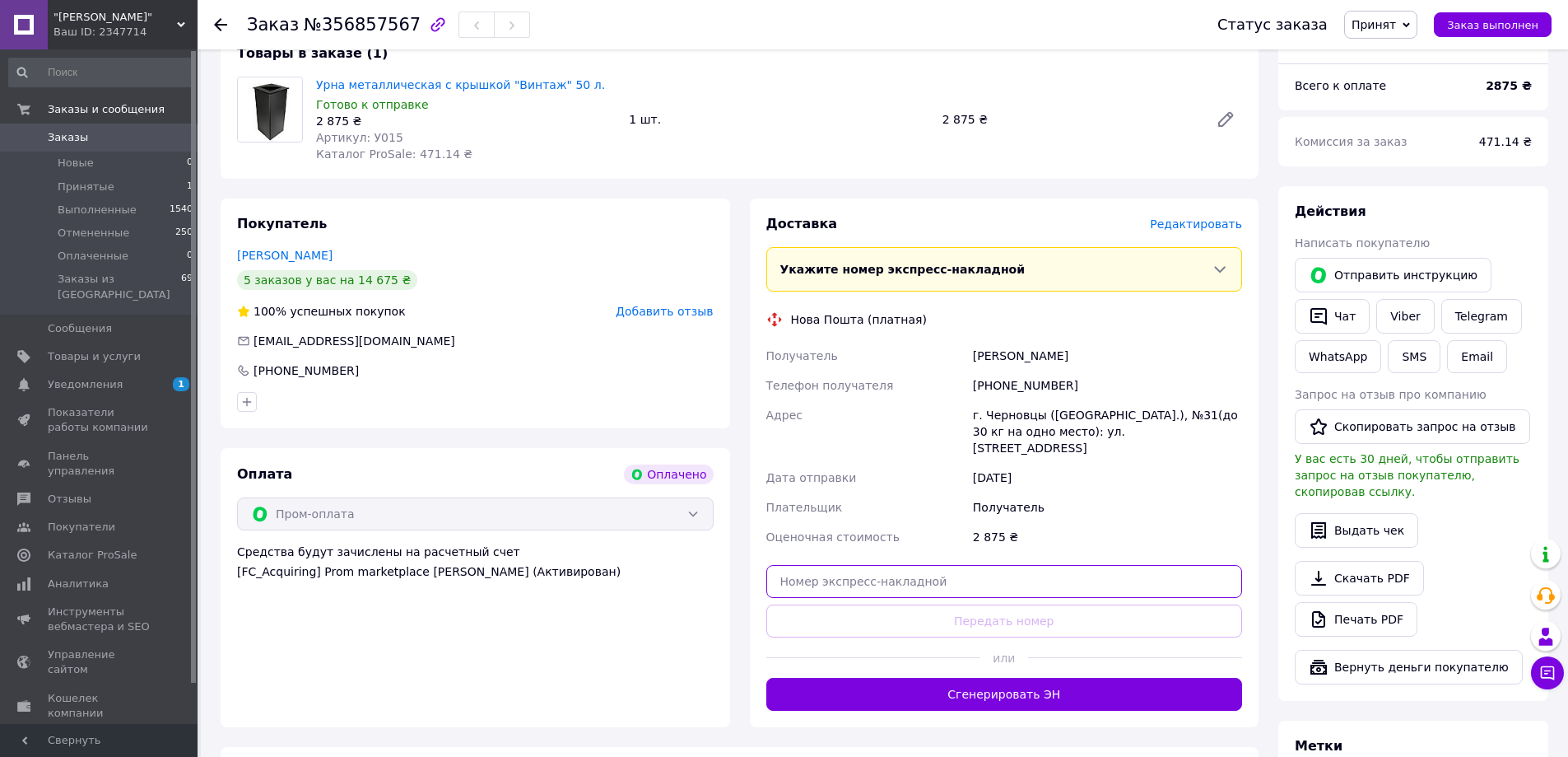
click at [822, 565] on input "text" at bounding box center [1005, 581] width 477 height 33
paste input "20451225305045"
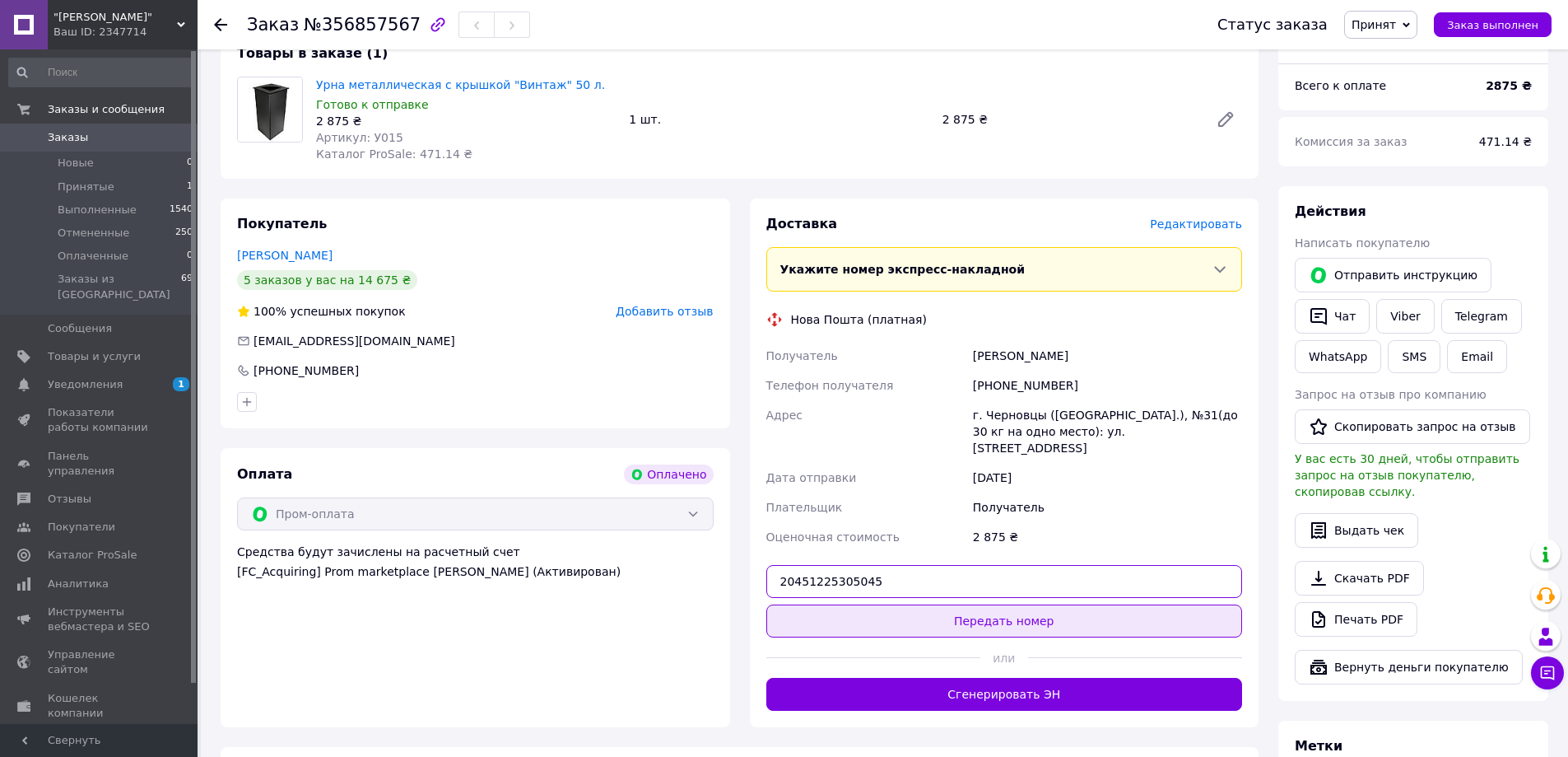
type input "20451225305045"
click at [1009, 605] on button "Передать номер" at bounding box center [1005, 621] width 477 height 33
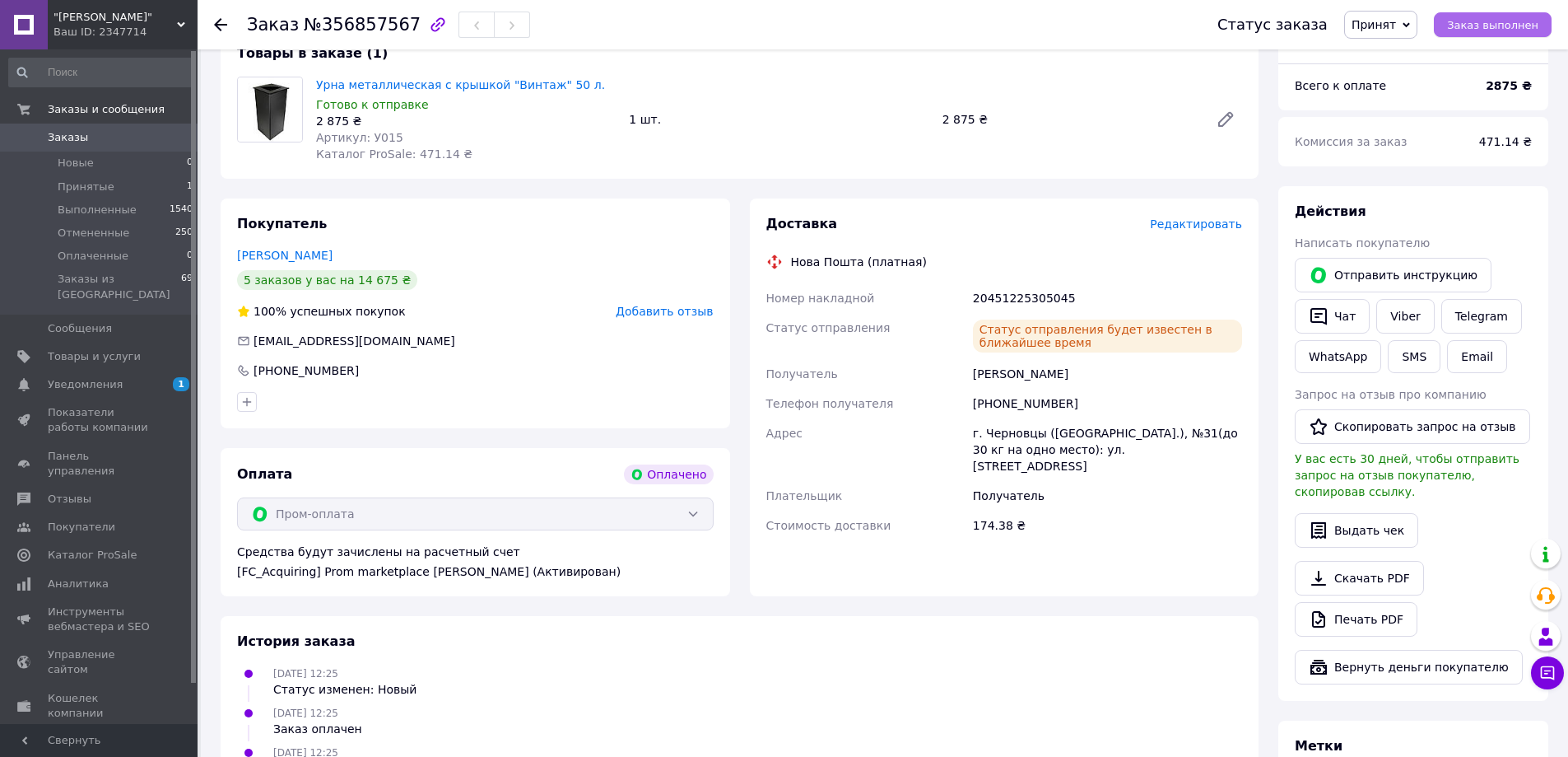
click at [1510, 29] on span "Заказ выполнен" at bounding box center [1493, 25] width 92 height 13
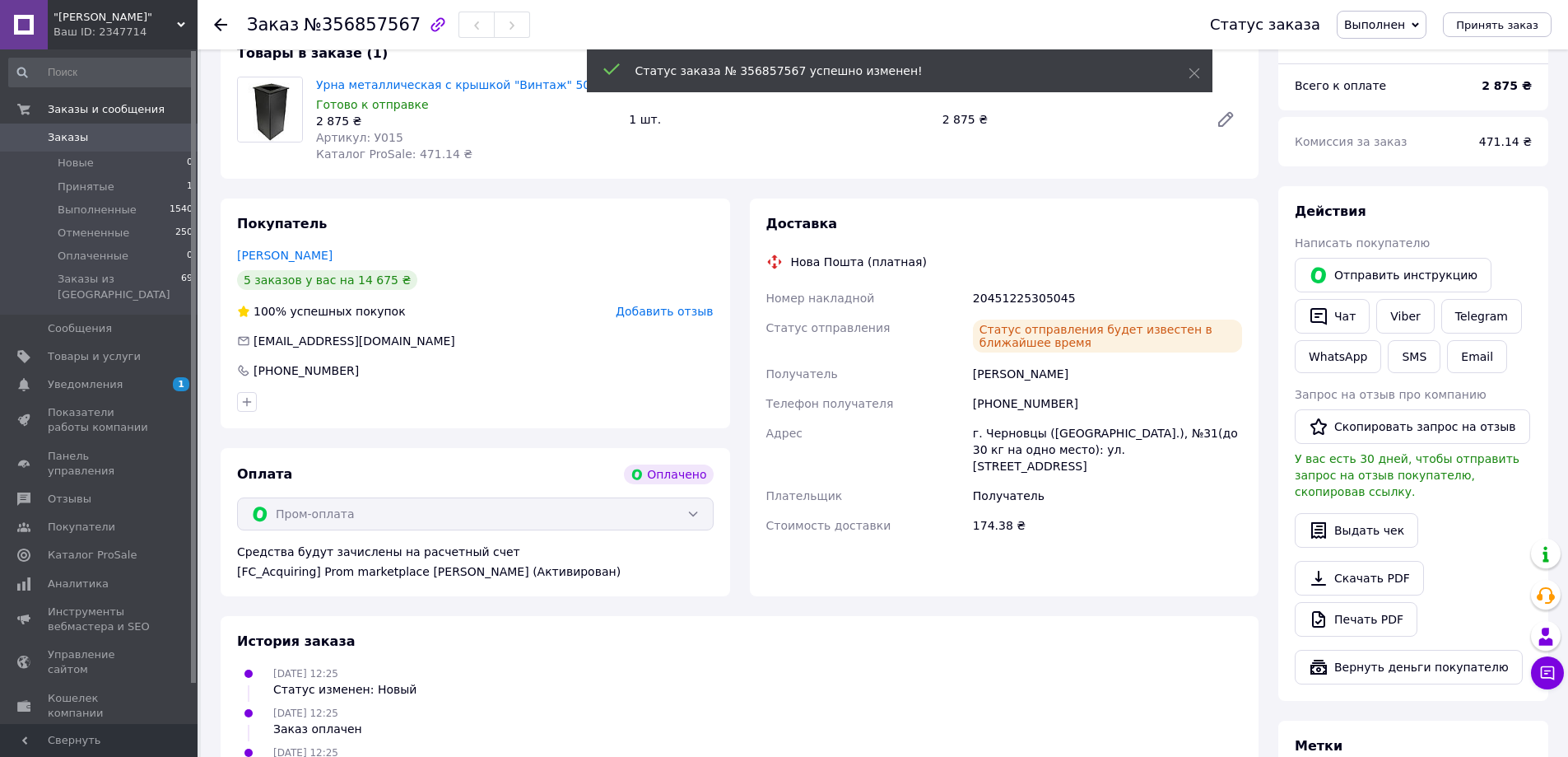
click at [218, 23] on use at bounding box center [220, 24] width 13 height 14
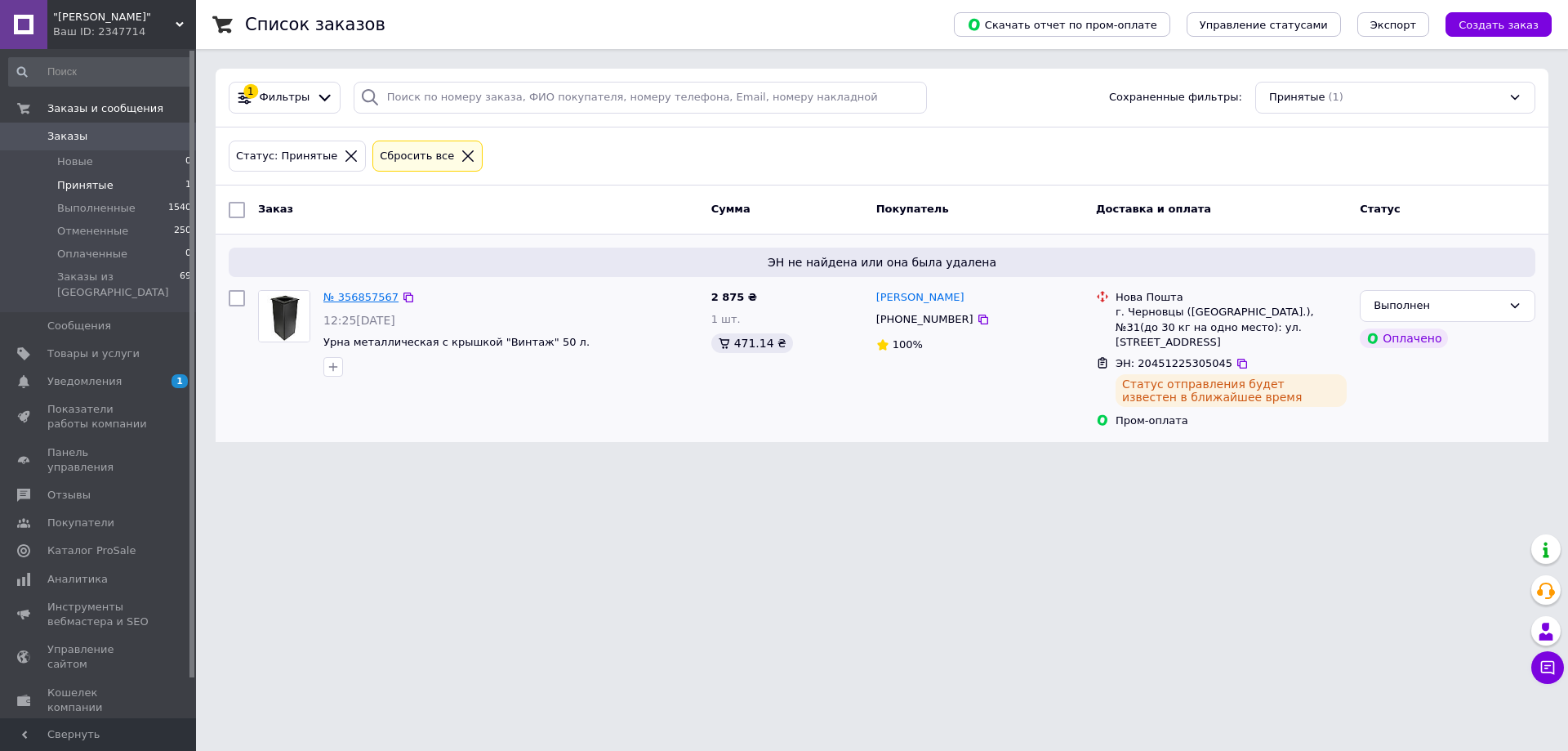
click at [361, 296] on link "№ 356857567" at bounding box center [361, 297] width 75 height 13
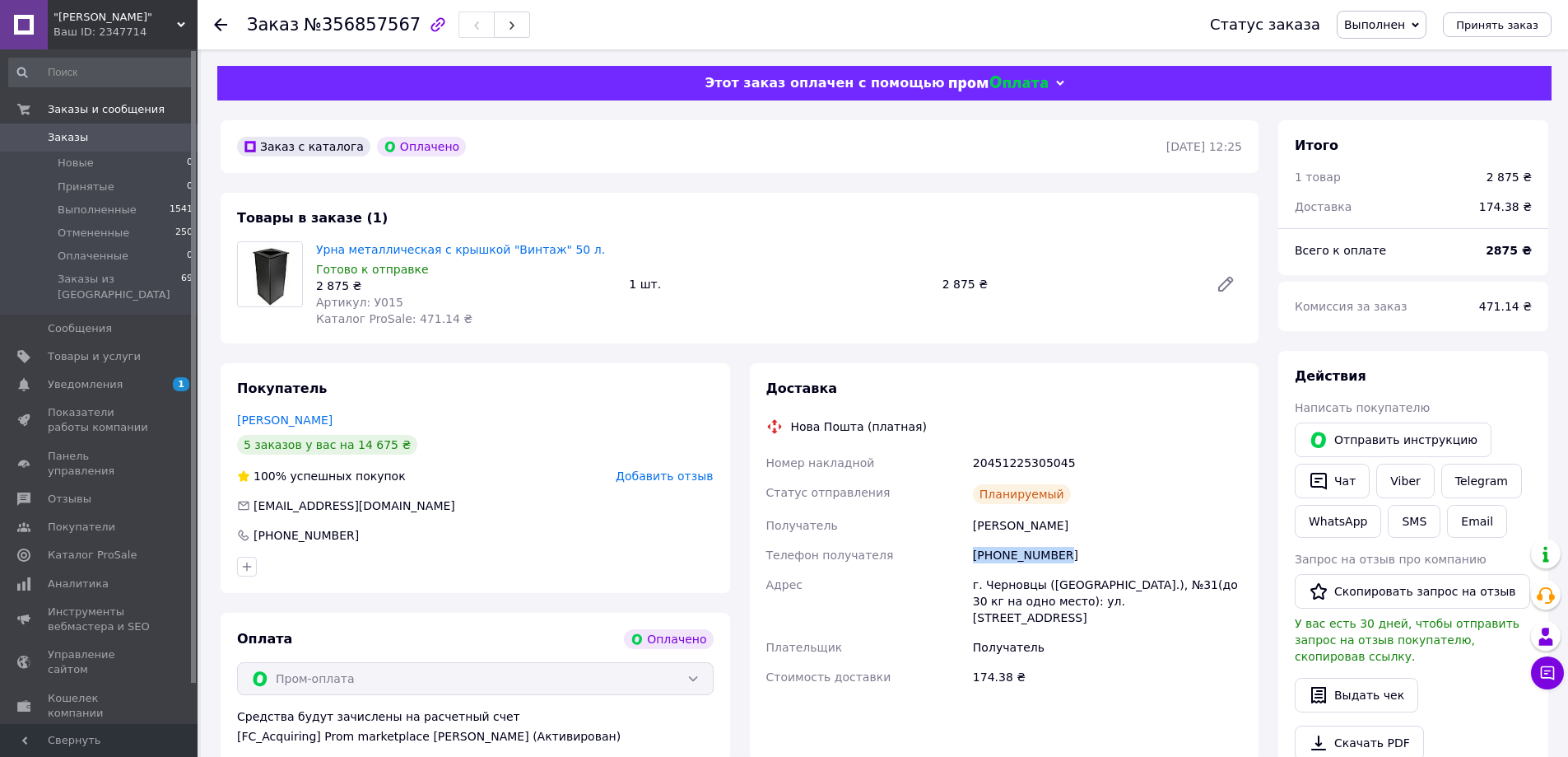
drag, startPoint x: 1064, startPoint y: 556, endPoint x: 1017, endPoint y: 568, distance: 48.5
click at [939, 566] on div "Номер накладной 20451225305045 Статус отправления Планируемый Получатель [PERSO…" at bounding box center [1004, 570] width 483 height 244
copy div "Телефон получателя [PHONE_NUMBER]"
drag, startPoint x: 1110, startPoint y: 519, endPoint x: 971, endPoint y: 528, distance: 139.3
click at [936, 521] on div "Номер накладной 20451225305045 Статус отправления Планируемый Получатель [PERSO…" at bounding box center [1004, 570] width 483 height 244
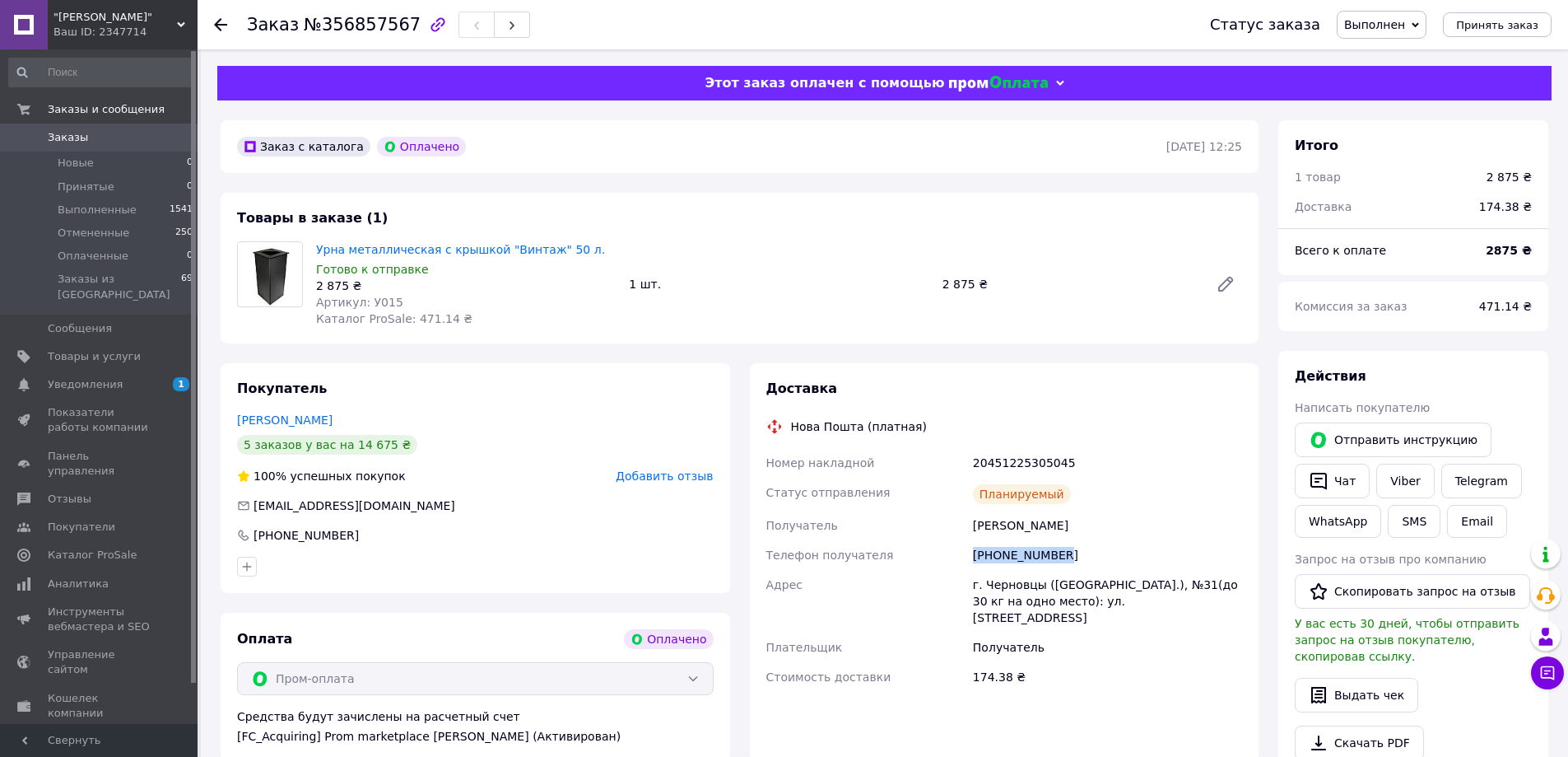
copy div "Получатель [PERSON_NAME]"
